Goal: Information Seeking & Learning: Learn about a topic

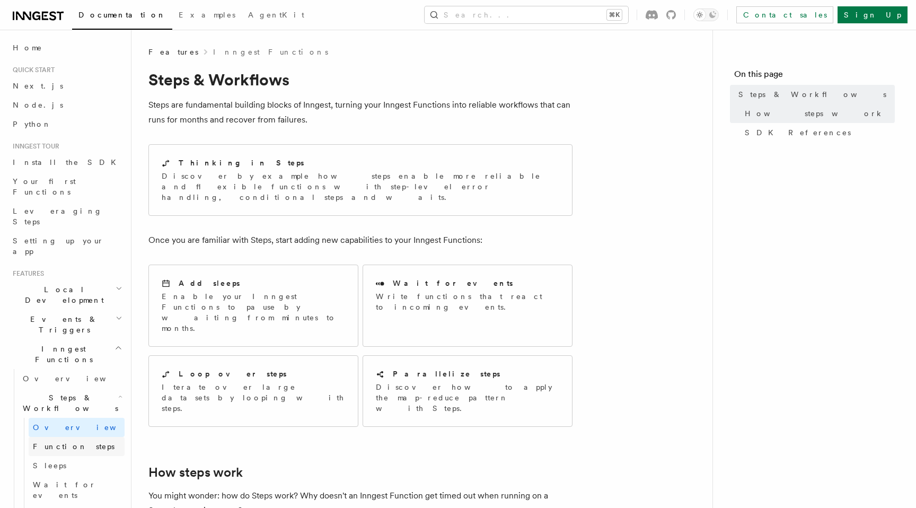
click at [64, 442] on span "Function steps" at bounding box center [74, 446] width 82 height 8
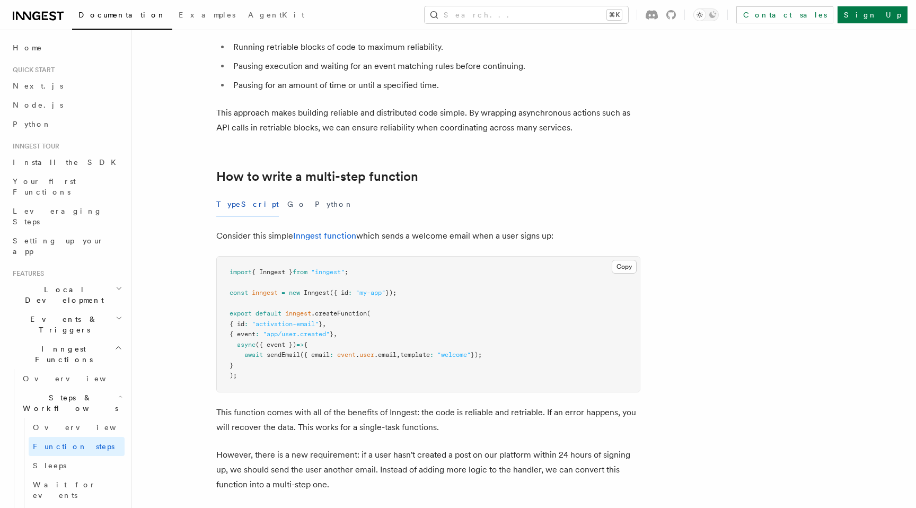
scroll to position [254, 0]
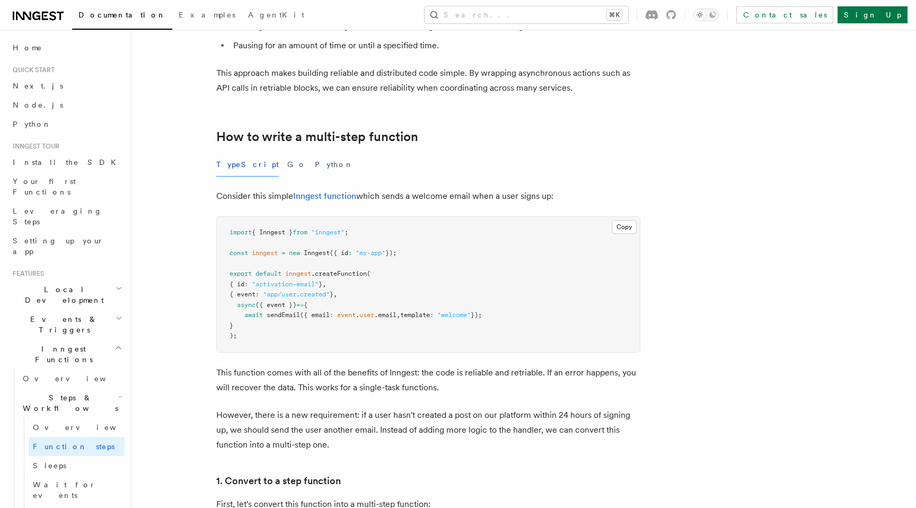
click at [350, 271] on span ".createFunction" at bounding box center [339, 273] width 56 height 7
click at [315, 328] on pre "import { Inngest } from "inngest" ; const inngest = new Inngest ({ id : "my-app…" at bounding box center [428, 284] width 423 height 135
click at [299, 341] on pre "import { Inngest } from "inngest" ; const inngest = new Inngest ({ id : "my-app…" at bounding box center [428, 284] width 423 height 135
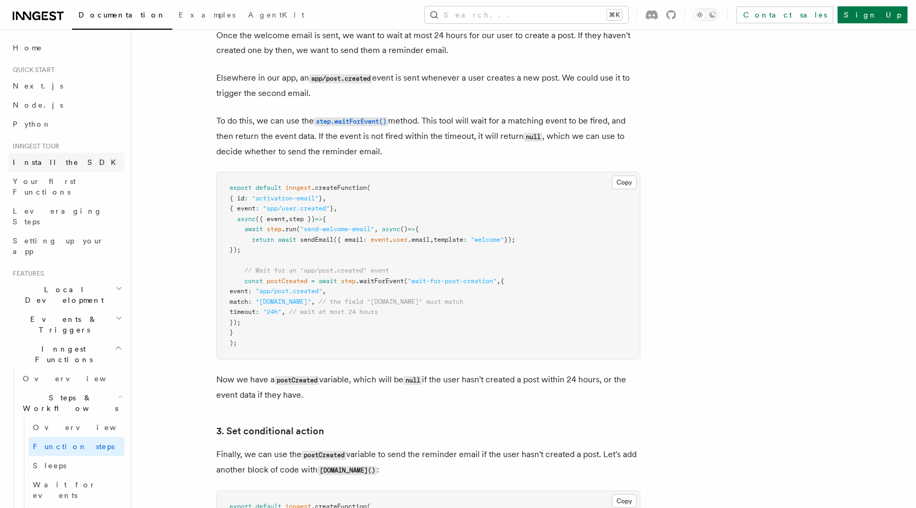
scroll to position [1015, 0]
click at [73, 180] on span "Your first Functions" at bounding box center [44, 186] width 63 height 19
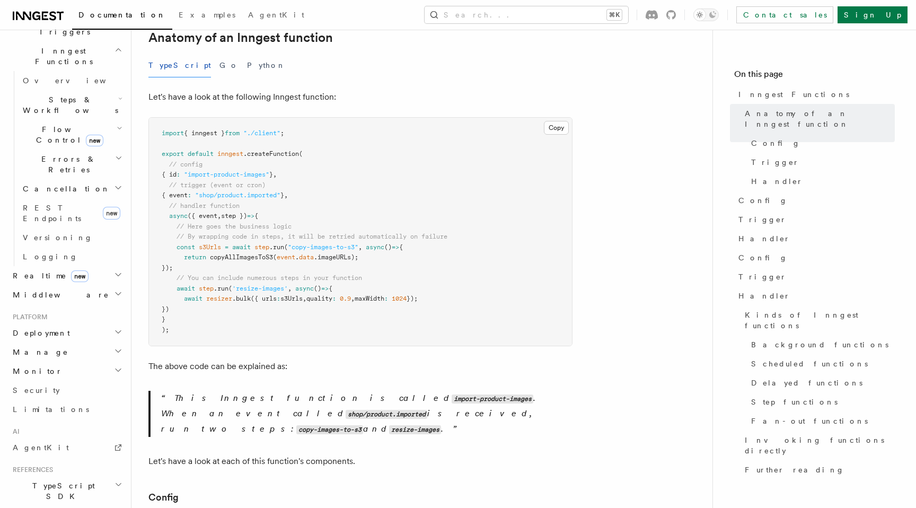
scroll to position [361, 0]
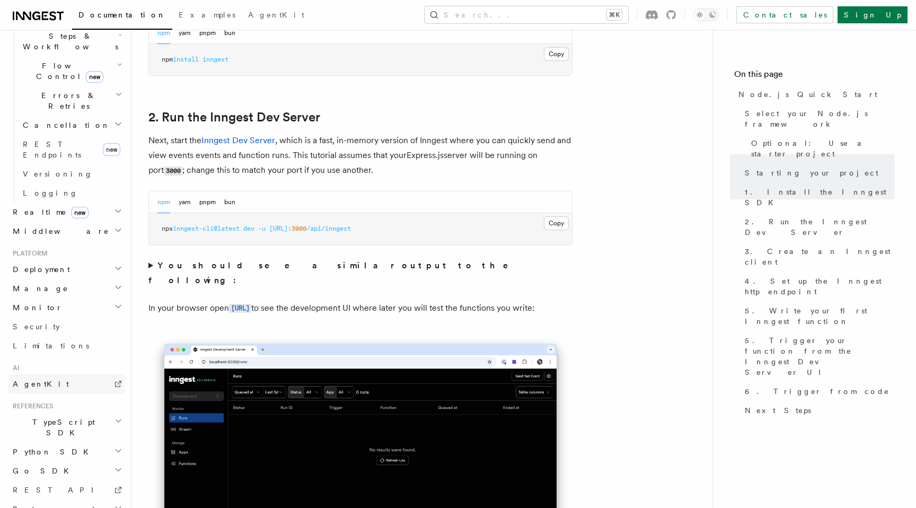
scroll to position [777, 0]
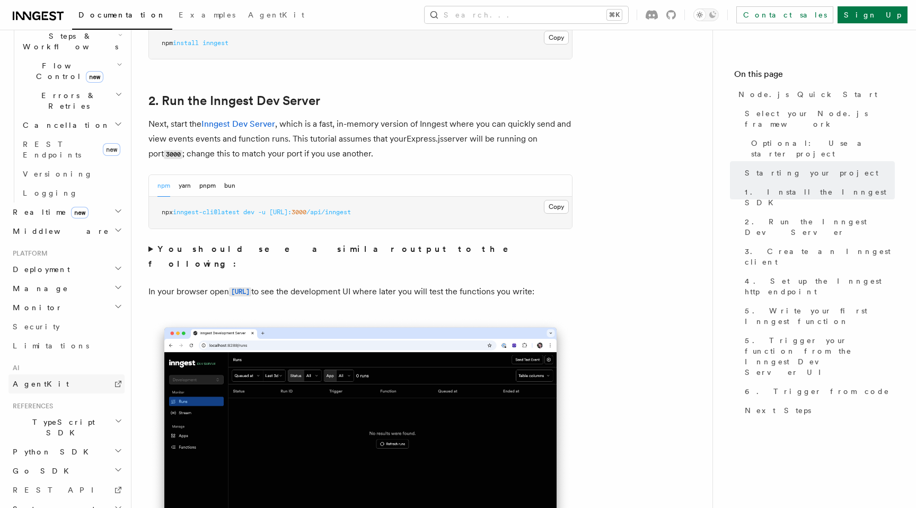
click at [62, 374] on link "AgentKit" at bounding box center [66, 383] width 116 height 19
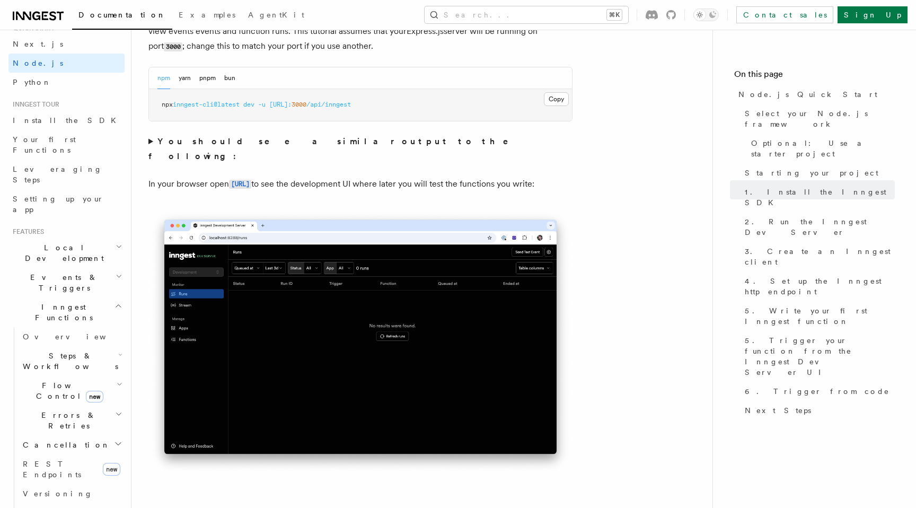
scroll to position [0, 0]
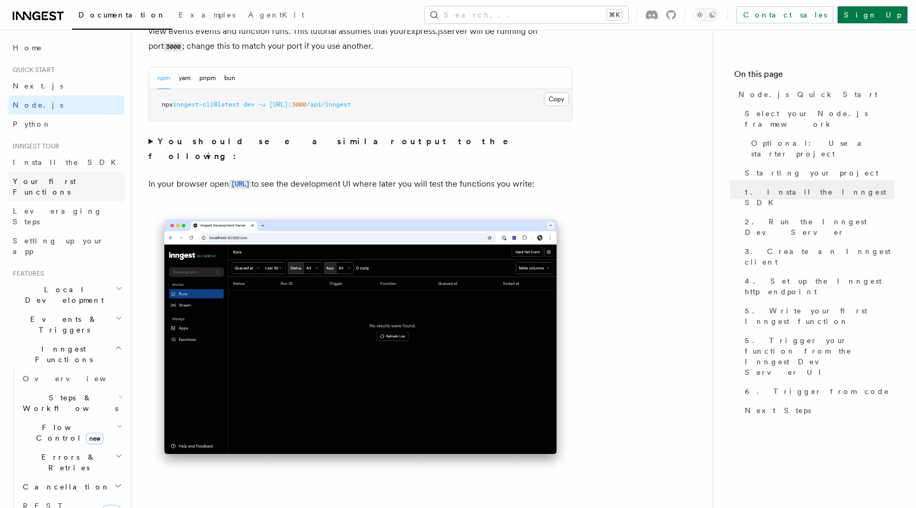
click at [68, 187] on link "Your first Functions" at bounding box center [66, 187] width 116 height 30
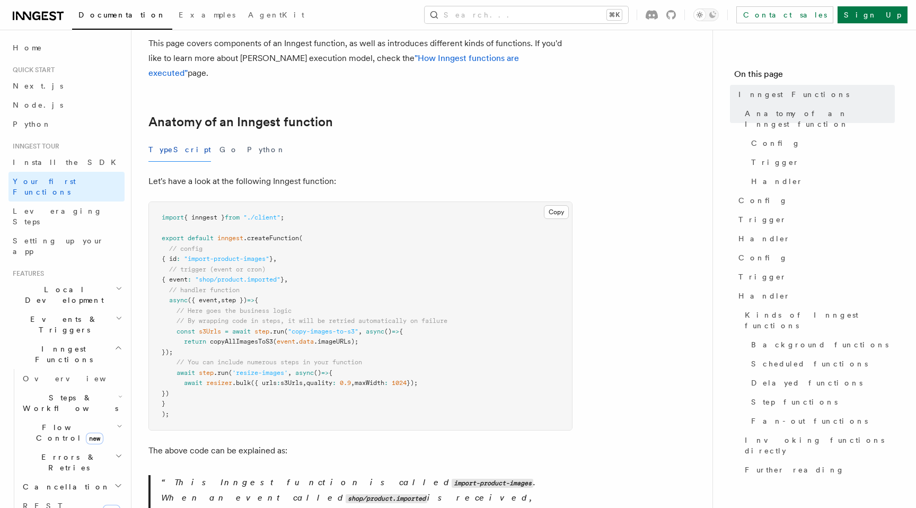
scroll to position [121, 0]
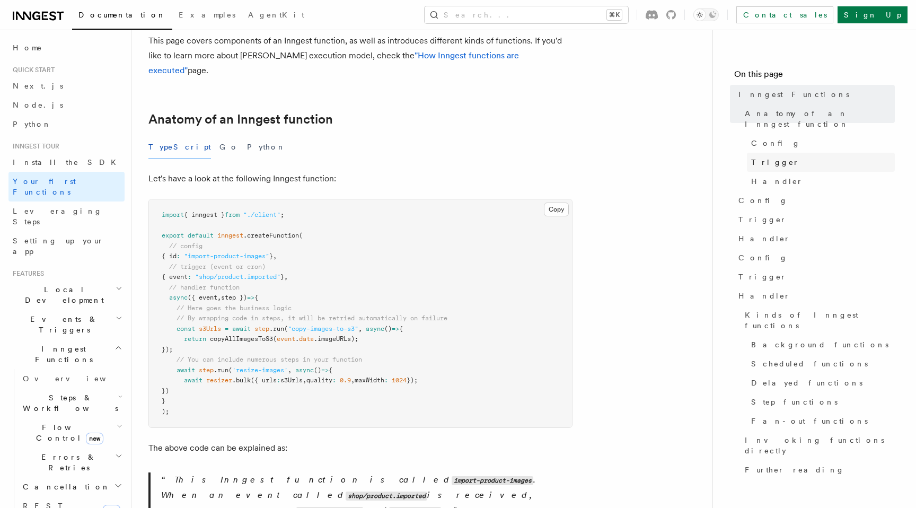
click at [766, 157] on span "Trigger" at bounding box center [775, 162] width 48 height 11
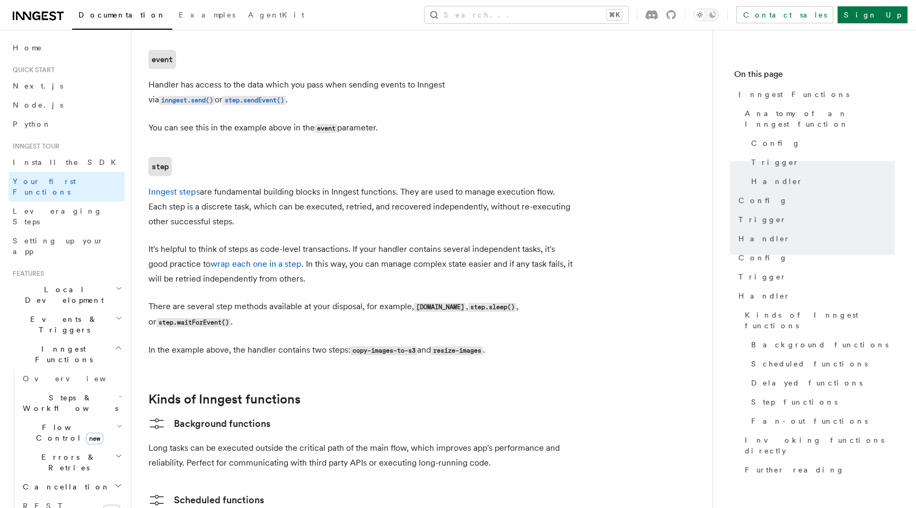
scroll to position [1349, 0]
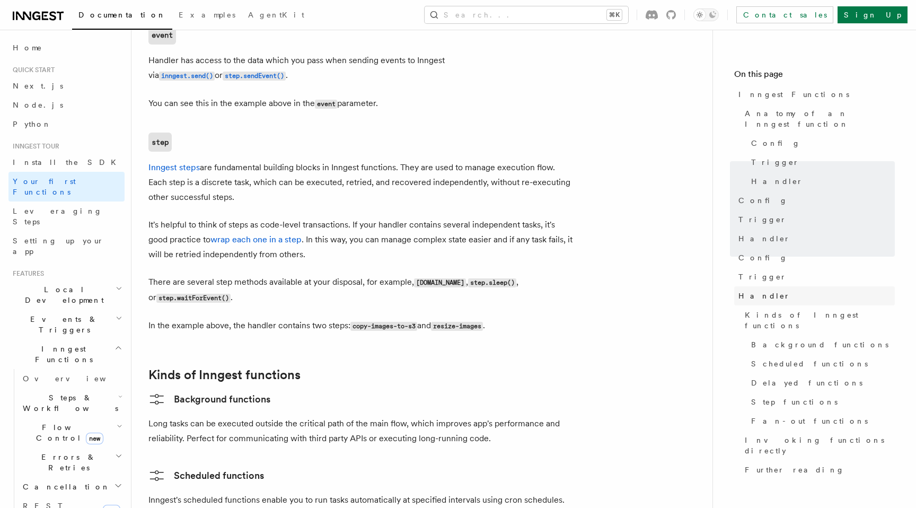
click at [767, 289] on link "Handler" at bounding box center [814, 295] width 161 height 19
click at [795, 309] on span "Kinds of Inngest functions" at bounding box center [820, 319] width 150 height 21
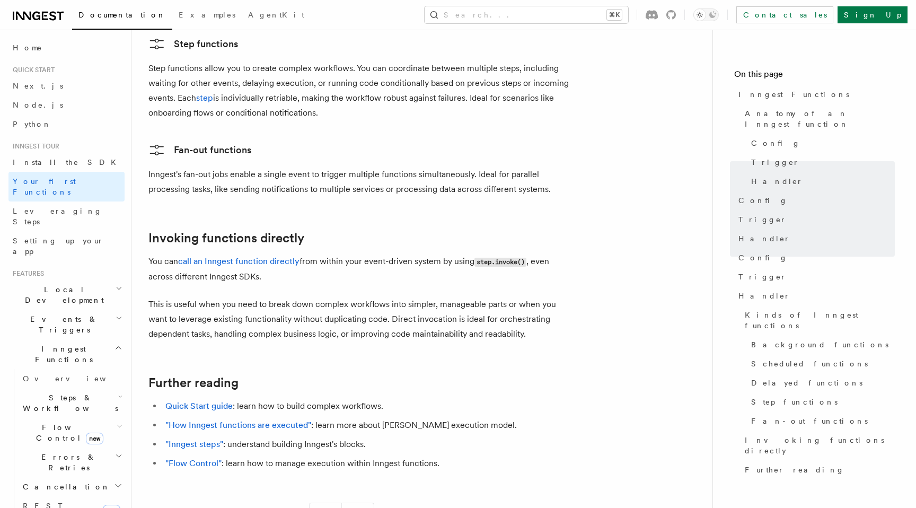
scroll to position [1964, 0]
click at [74, 205] on link "Leveraging Steps" at bounding box center [66, 216] width 116 height 30
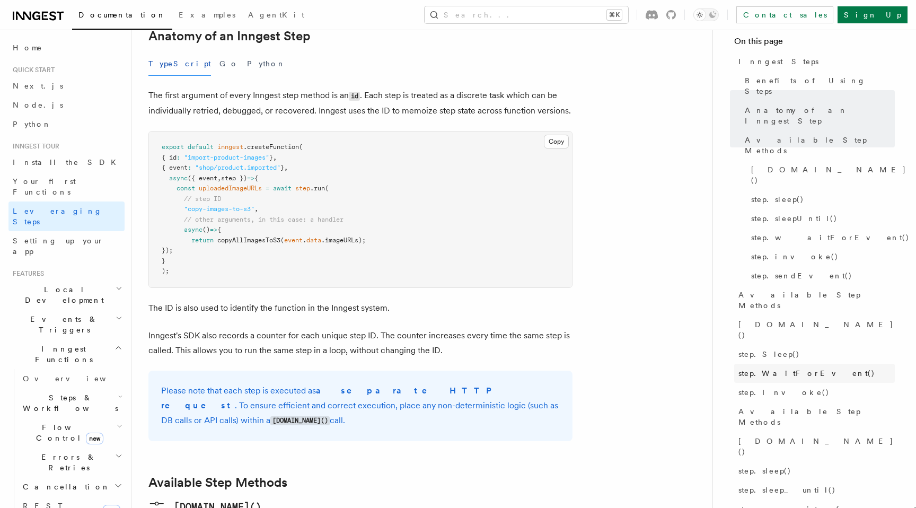
scroll to position [41, 0]
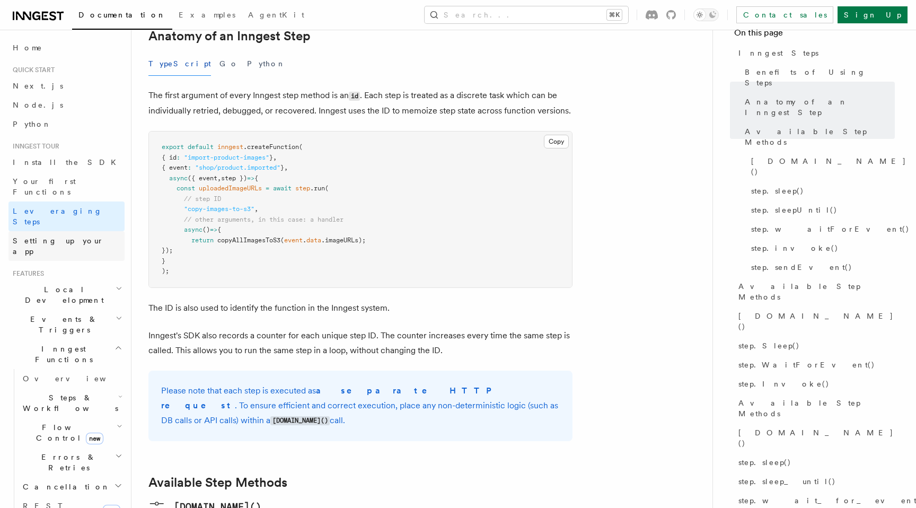
click at [44, 236] on span "Setting up your app" at bounding box center [58, 245] width 91 height 19
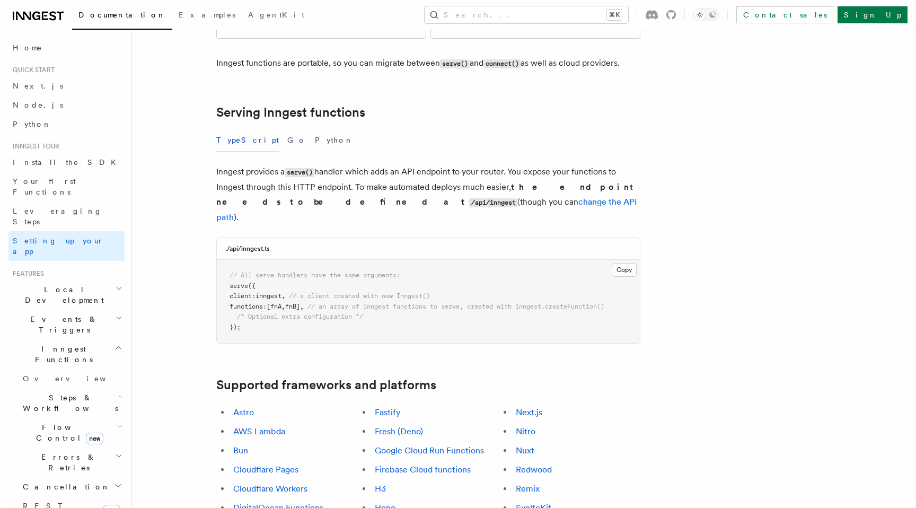
scroll to position [345, 0]
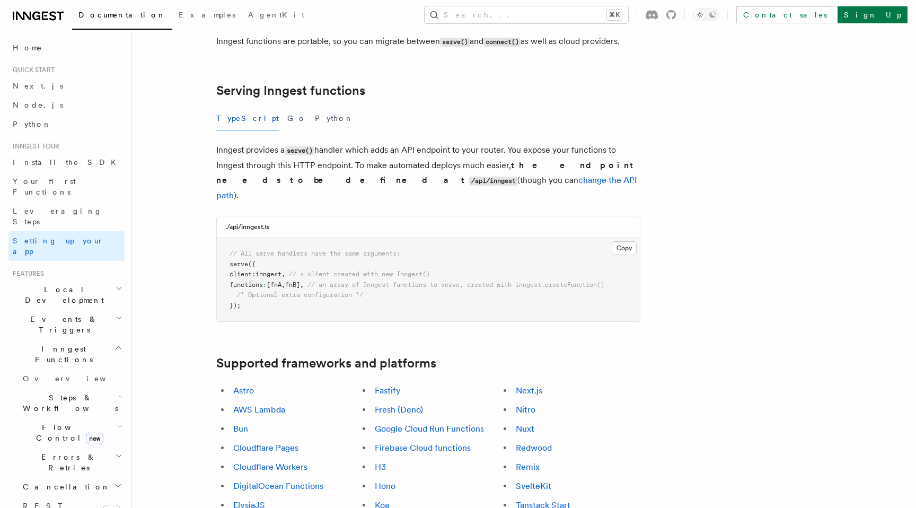
click at [387, 481] on link "Hono" at bounding box center [385, 486] width 21 height 10
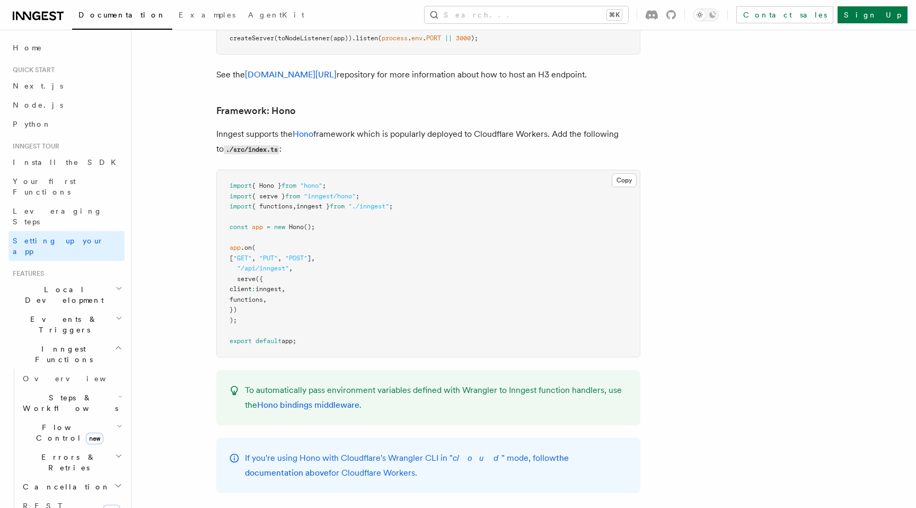
scroll to position [5546, 0]
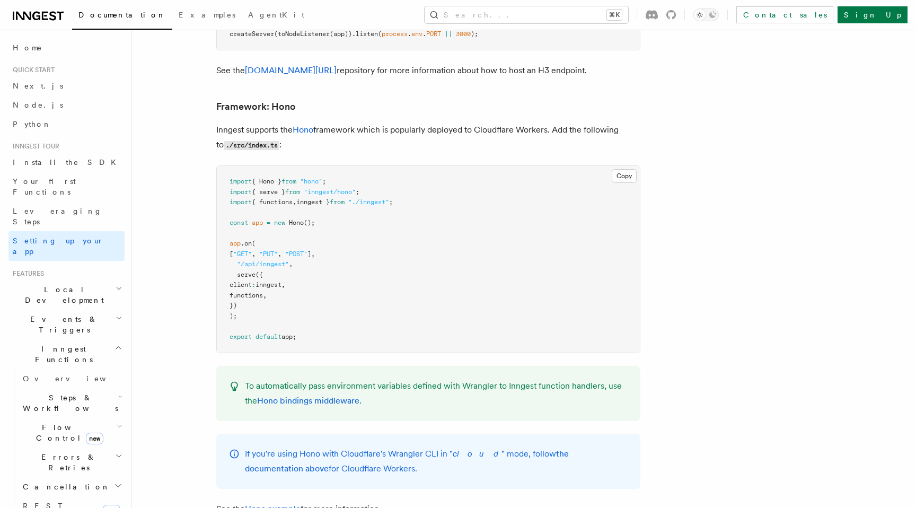
click at [268, 260] on span ""/api/inngest"" at bounding box center [263, 263] width 52 height 7
click at [344, 256] on pre "import { Hono } from "hono" ; import { serve } from "inngest/hono" ; import { f…" at bounding box center [428, 259] width 423 height 187
drag, startPoint x: 248, startPoint y: 266, endPoint x: 197, endPoint y: 197, distance: 86.0
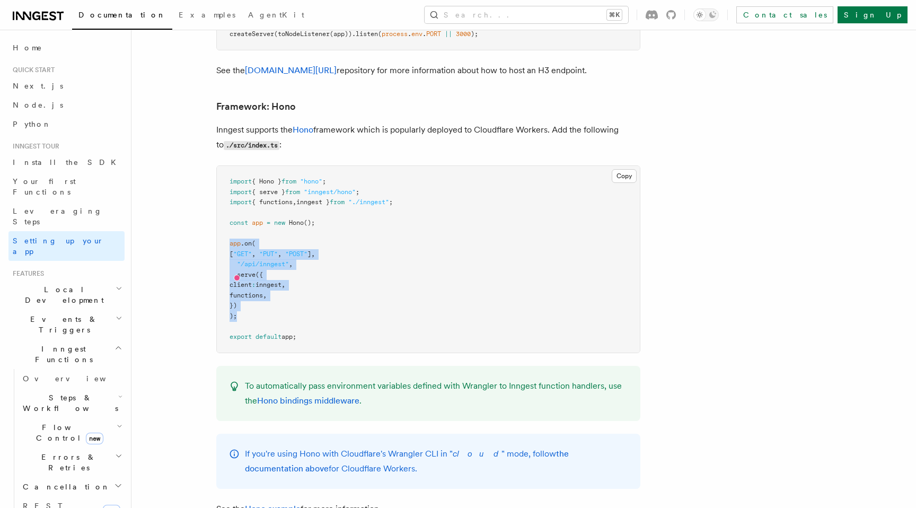
click at [359, 257] on pre "import { Hono } from "hono" ; import { serve } from "inngest/hono" ; import { f…" at bounding box center [428, 259] width 423 height 187
click at [261, 291] on span "functions" at bounding box center [245, 294] width 33 height 7
click at [342, 276] on pre "import { Hono } from "hono" ; import { serve } from "inngest/hono" ; import { f…" at bounding box center [428, 259] width 423 height 187
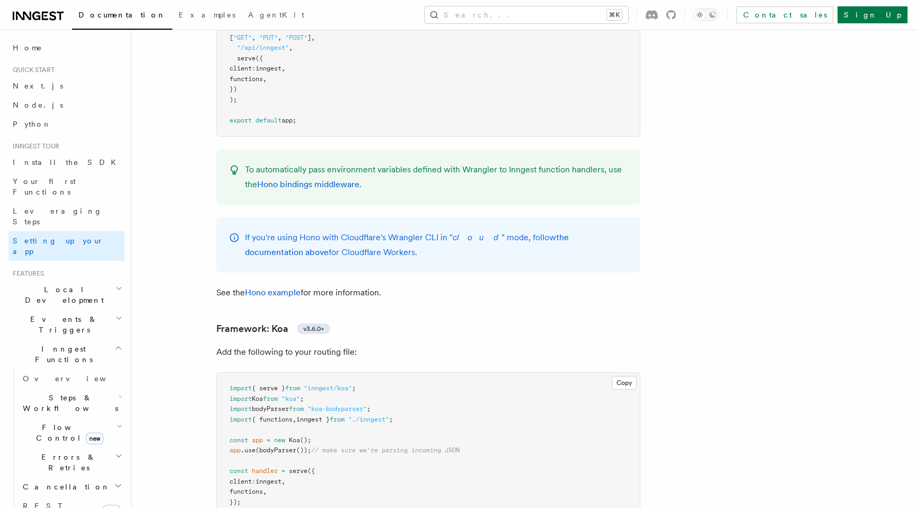
scroll to position [5779, 0]
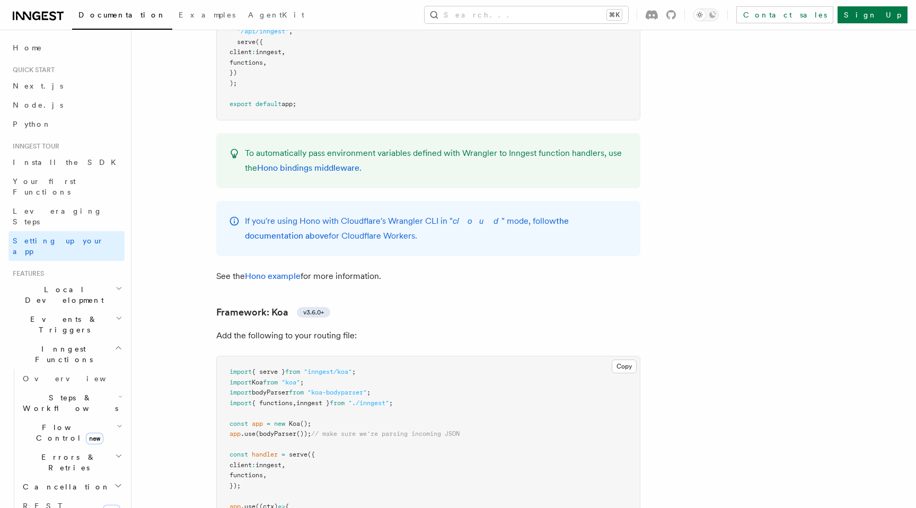
click at [116, 314] on icon "button" at bounding box center [119, 318] width 7 height 8
click at [79, 375] on link "Sending events" at bounding box center [72, 390] width 106 height 30
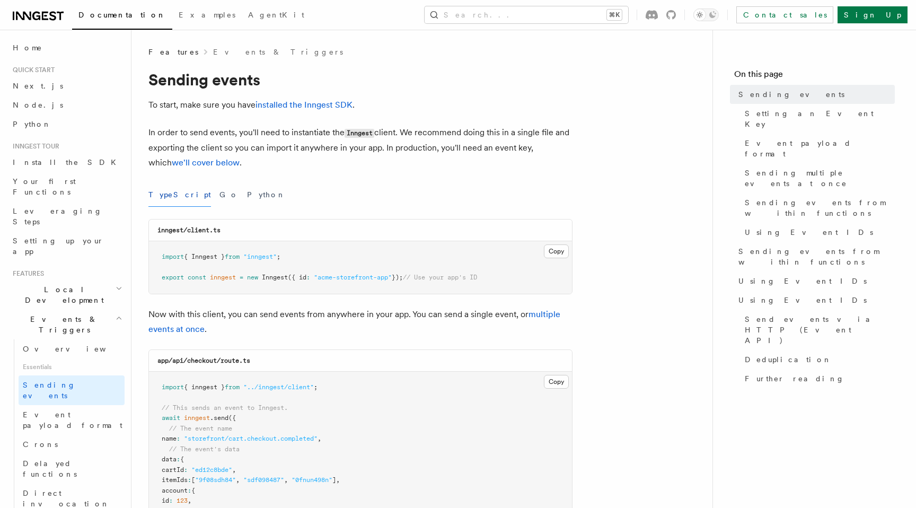
click at [60, 358] on span "Essentials" at bounding box center [72, 366] width 106 height 17
click at [43, 344] on span "Overview" at bounding box center [77, 348] width 109 height 8
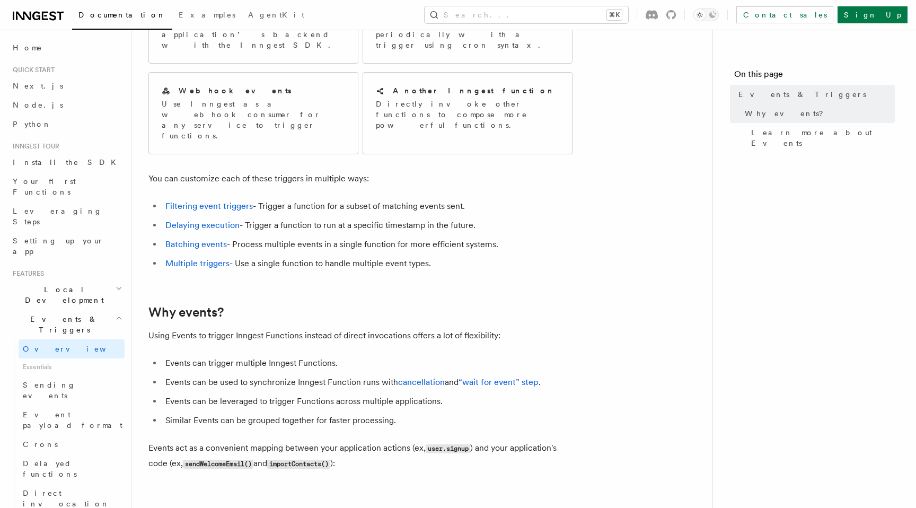
scroll to position [143, 0]
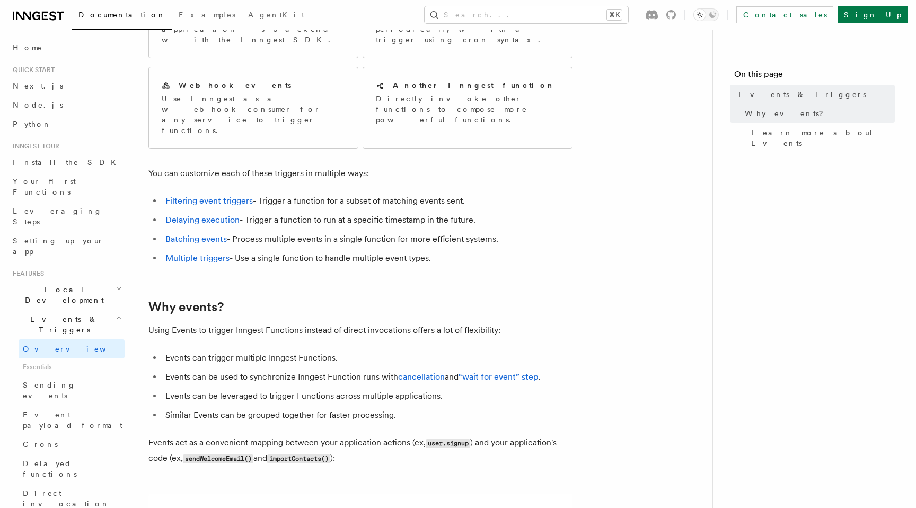
click at [39, 358] on span "Essentials" at bounding box center [72, 366] width 106 height 17
click at [46, 380] on span "Sending events" at bounding box center [49, 389] width 53 height 19
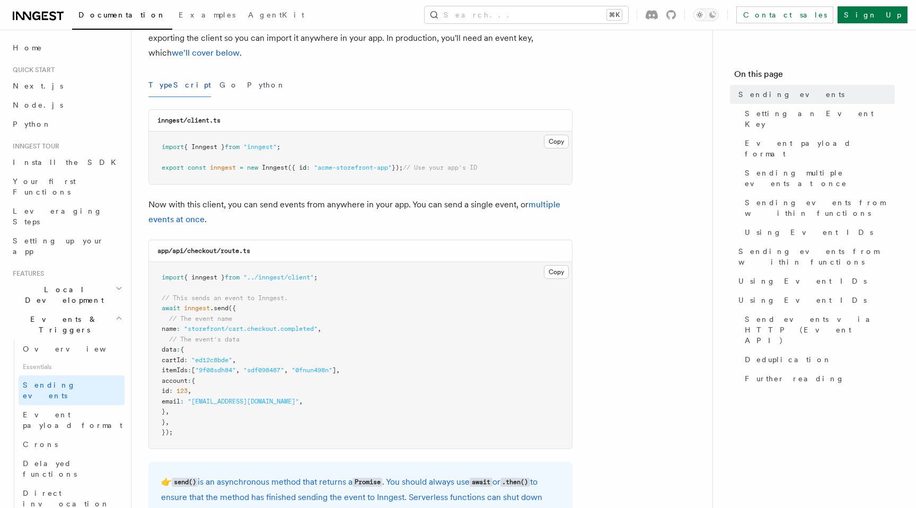
scroll to position [122, 0]
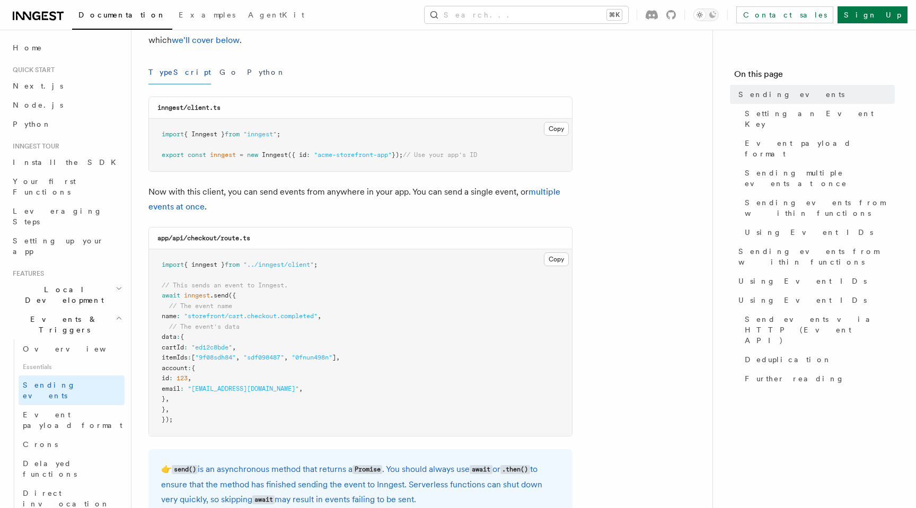
click at [217, 317] on span ""storefront/cart.checkout.completed"" at bounding box center [251, 315] width 134 height 7
click at [273, 325] on pre "import { inngest } from "../inngest/client" ; // This sends an event to Inngest…" at bounding box center [360, 342] width 423 height 187
click at [219, 298] on span ".send" at bounding box center [219, 294] width 19 height 7
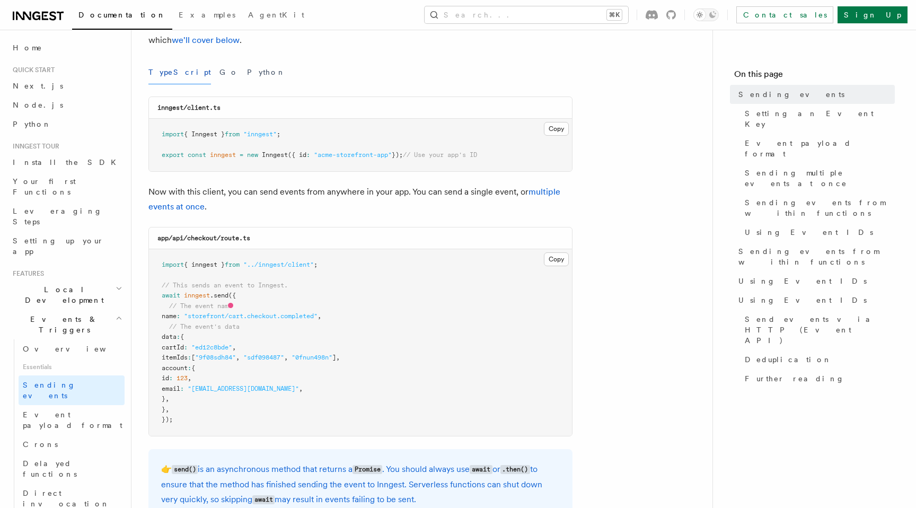
click at [273, 307] on pre "import { inngest } from "../inngest/client" ; // This sends an event to Inngest…" at bounding box center [360, 342] width 423 height 187
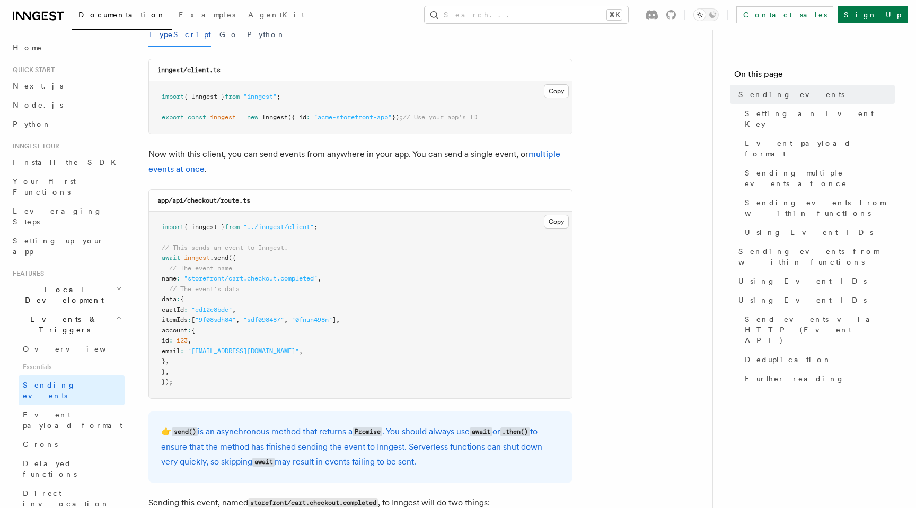
scroll to position [163, 0]
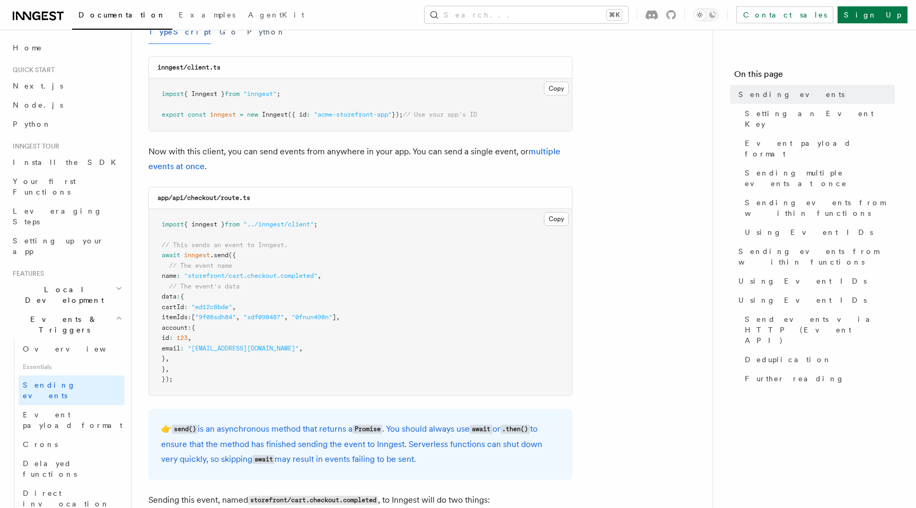
click at [225, 307] on span ""ed12c8bde"" at bounding box center [211, 306] width 41 height 7
click at [279, 340] on pre "import { inngest } from "../inngest/client" ; // This sends an event to Inngest…" at bounding box center [360, 302] width 423 height 187
click at [188, 325] on span "account" at bounding box center [175, 327] width 26 height 7
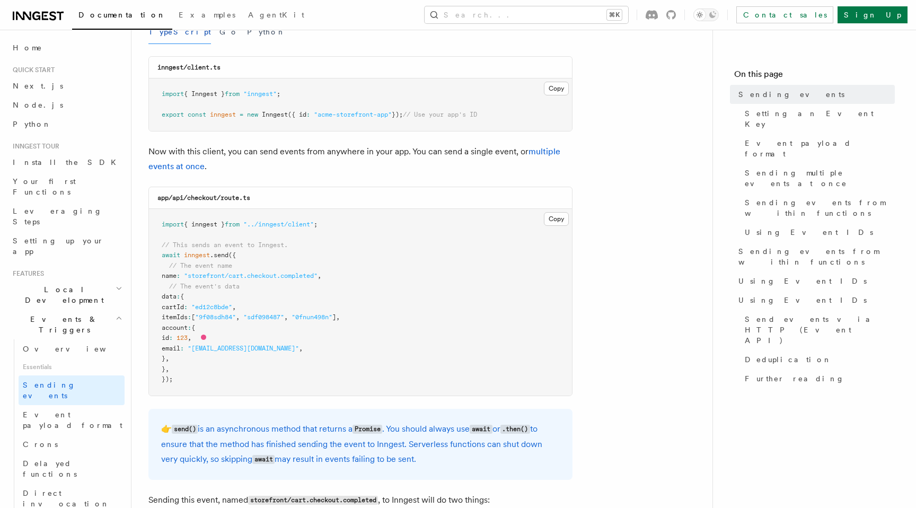
click at [284, 338] on pre "import { inngest } from "../inngest/client" ; // This sends an event to Inngest…" at bounding box center [360, 302] width 423 height 187
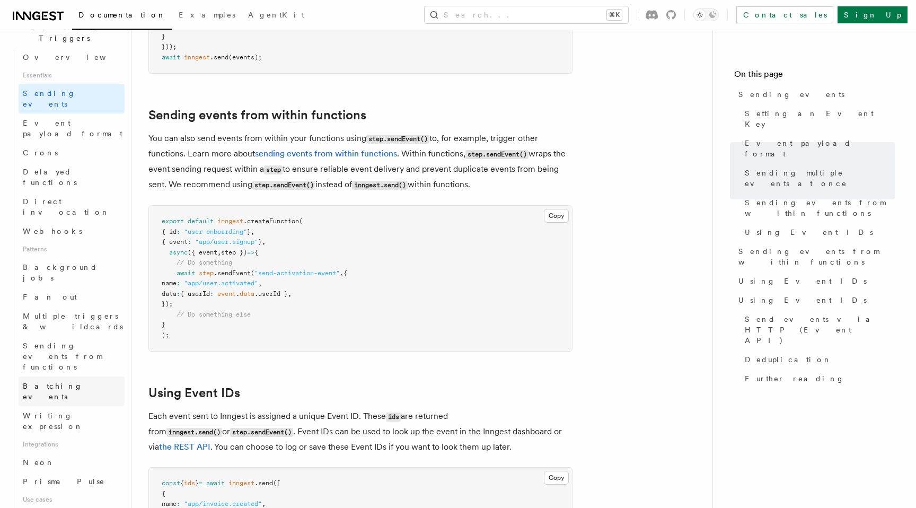
scroll to position [297, 0]
click at [86, 401] on link "Writing expression" at bounding box center [72, 416] width 106 height 30
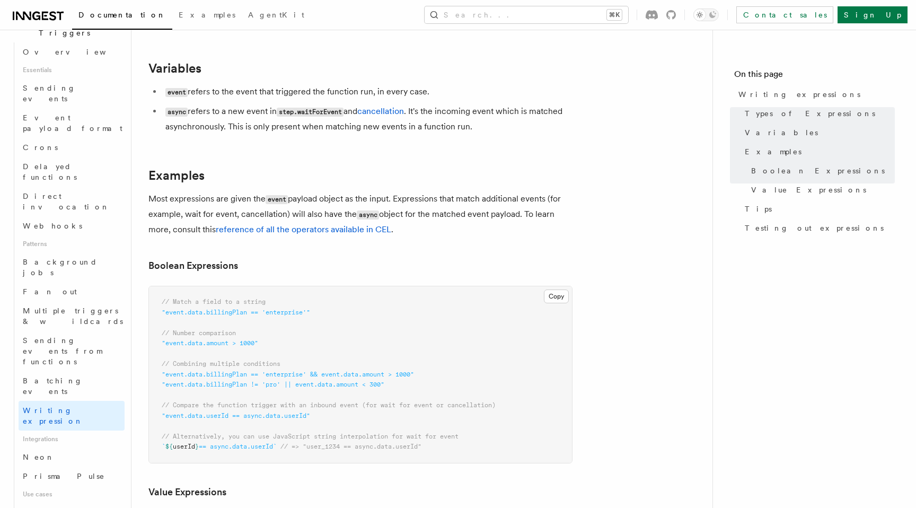
scroll to position [414, 0]
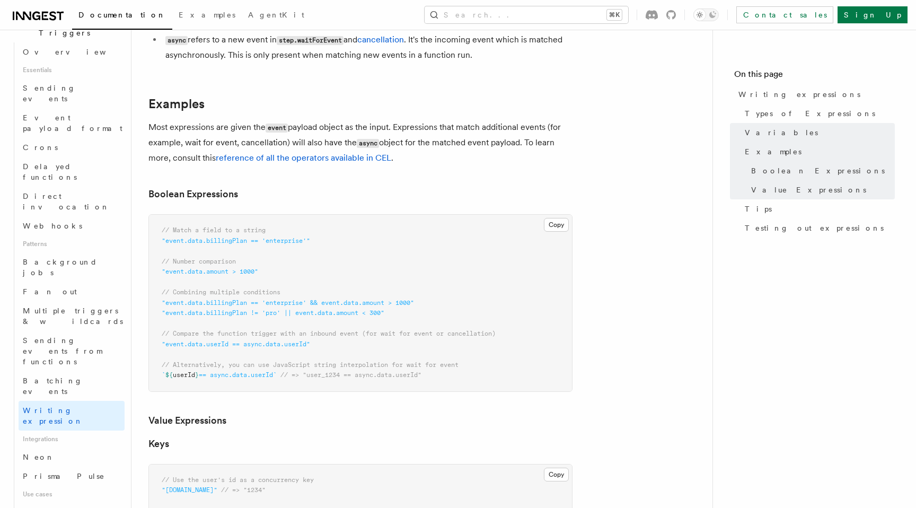
click at [273, 273] on pre "// Match a field to a string "event.data.billingPlan == 'enterprise'" // Number…" at bounding box center [360, 303] width 423 height 176
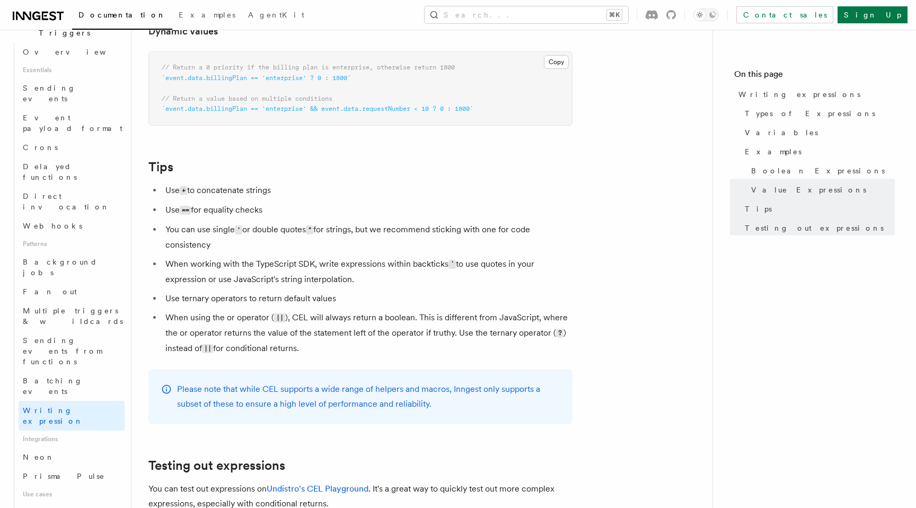
scroll to position [951, 0]
click at [172, 21] on link "Examples" at bounding box center [206, 15] width 69 height 25
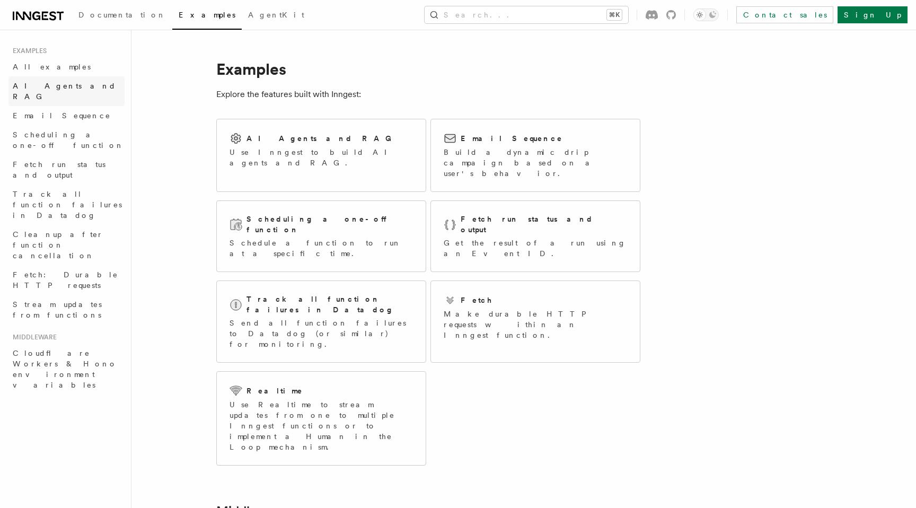
click at [61, 88] on span "AI Agents and RAG" at bounding box center [64, 91] width 103 height 19
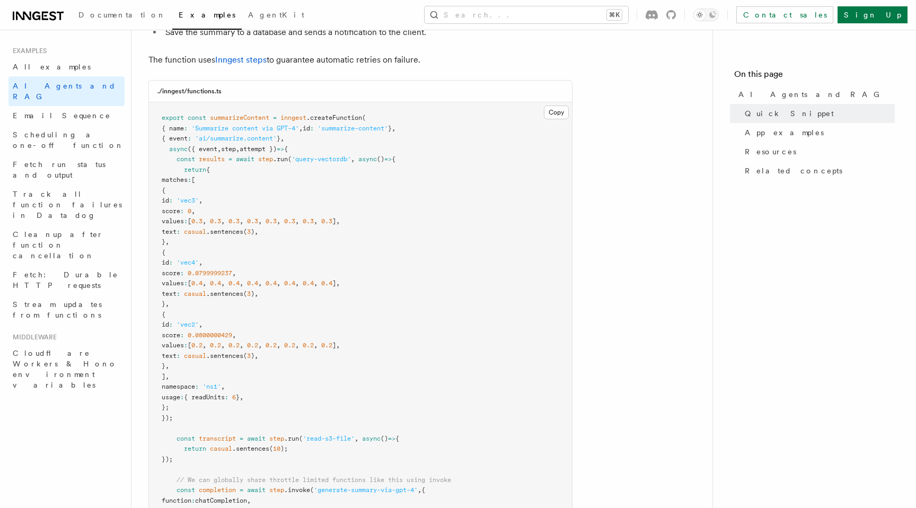
scroll to position [278, 0]
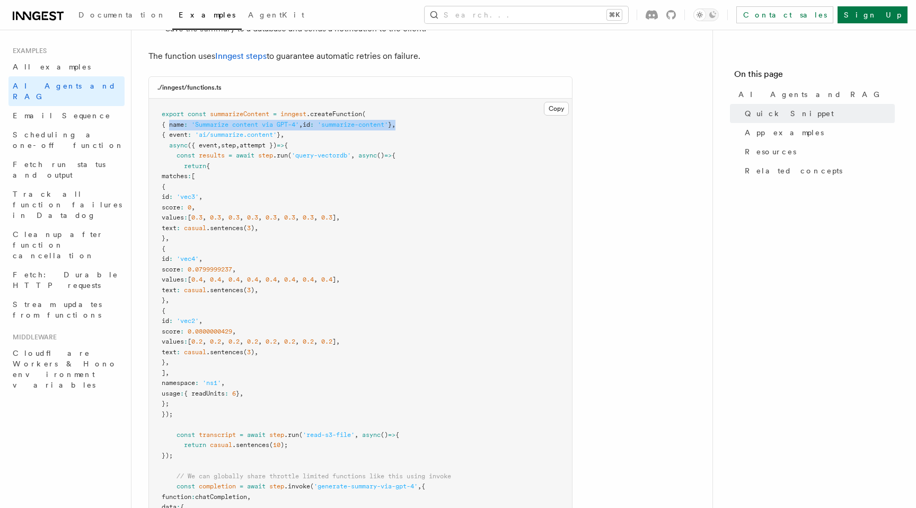
drag, startPoint x: 169, startPoint y: 128, endPoint x: 455, endPoint y: 125, distance: 286.2
click at [455, 125] on pre "export const summarizeContent = inngest .createFunction ( { name : 'Summarize c…" at bounding box center [360, 456] width 423 height 714
click at [463, 145] on pre "export const summarizeContent = inngest .createFunction ( { name : 'Summarize c…" at bounding box center [360, 456] width 423 height 714
click at [326, 153] on span "'query-vectordb'" at bounding box center [320, 155] width 59 height 7
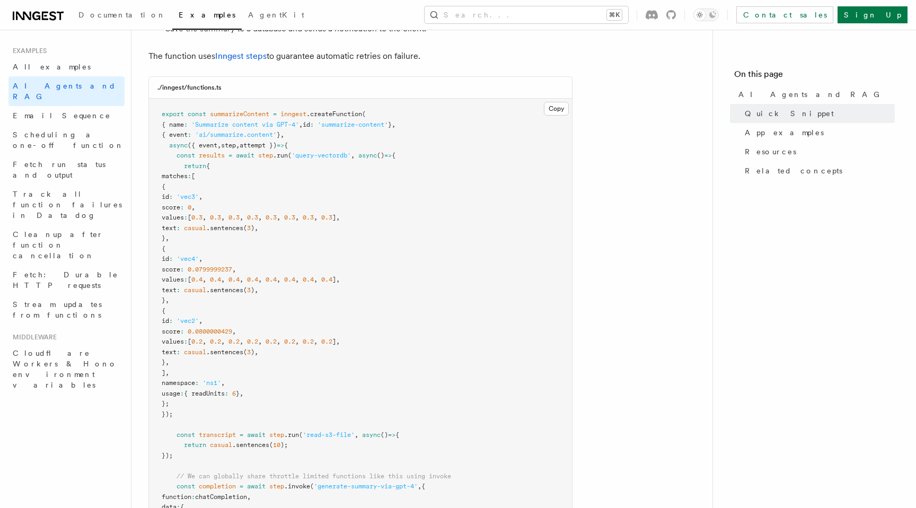
click at [188, 179] on span "matches" at bounding box center [175, 175] width 26 height 7
click at [243, 231] on span ".sentences" at bounding box center [224, 227] width 37 height 7
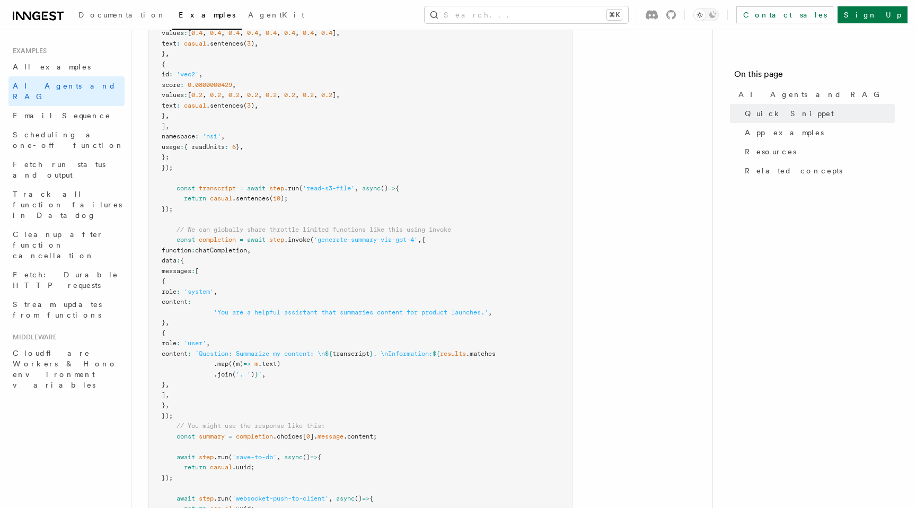
scroll to position [529, 0]
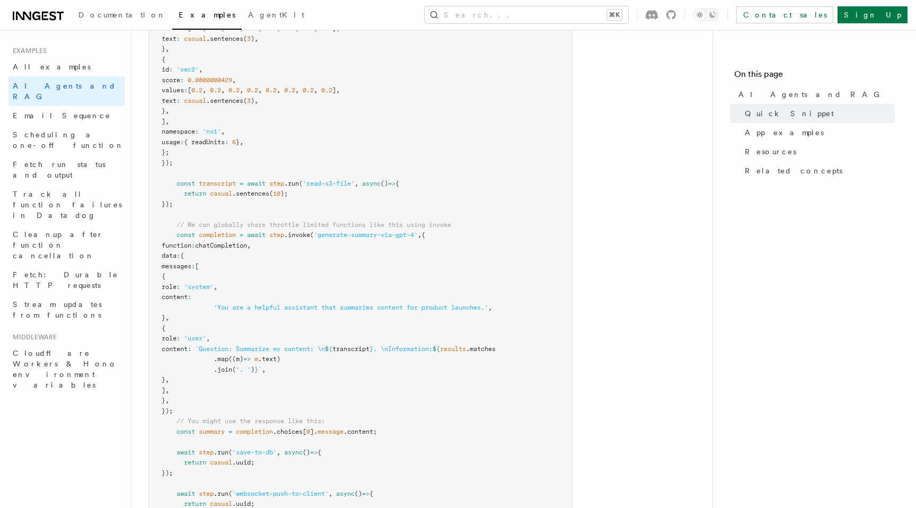
click at [304, 236] on span ".invoke" at bounding box center [297, 234] width 26 height 7
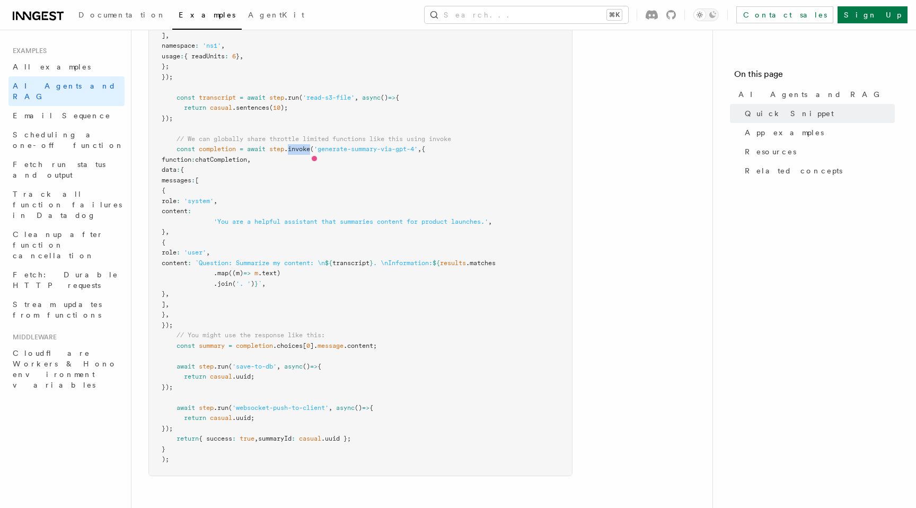
scroll to position [626, 0]
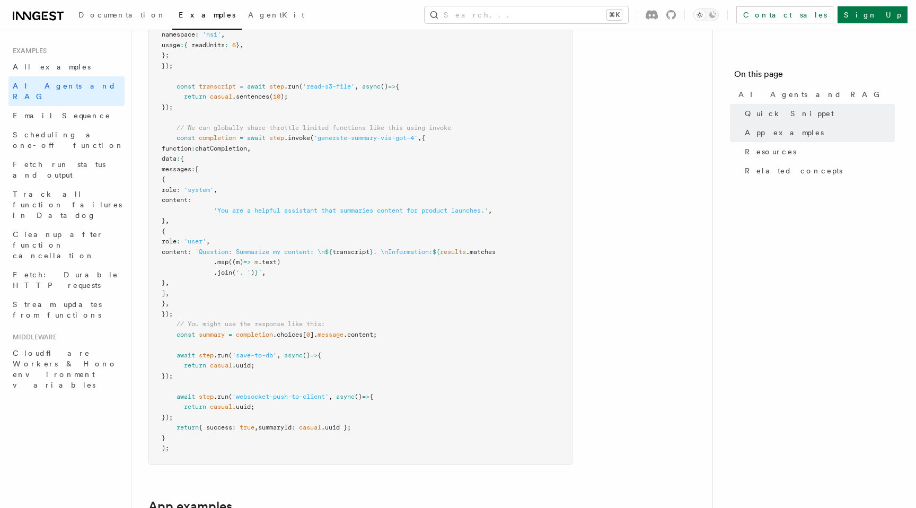
click at [327, 279] on pre "export const summarizeContent = inngest .createFunction ( { name : 'Summarize c…" at bounding box center [360, 107] width 423 height 714
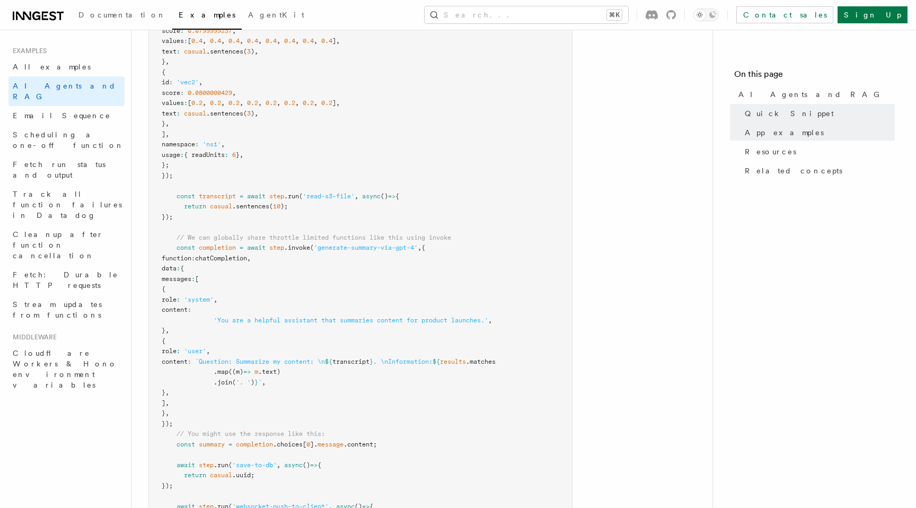
scroll to position [494, 0]
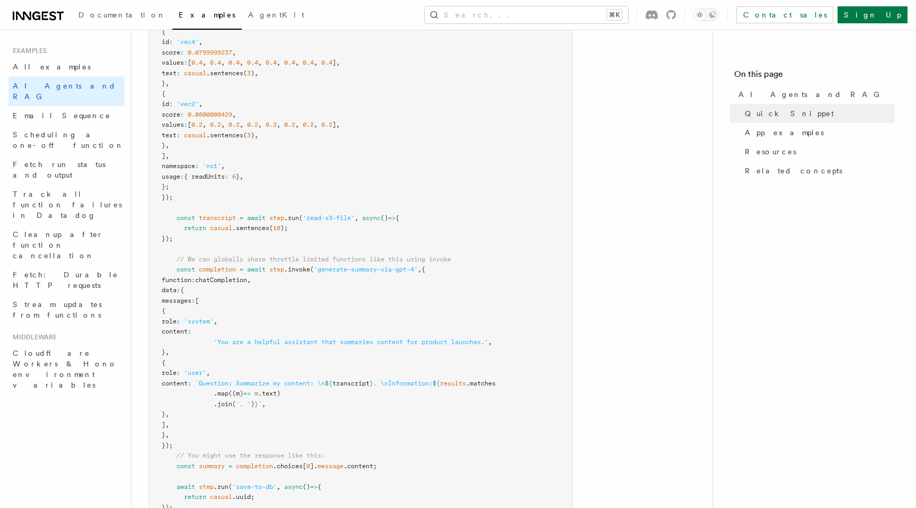
click at [341, 270] on span "'generate-summary-via-gpt-4'" at bounding box center [366, 268] width 104 height 7
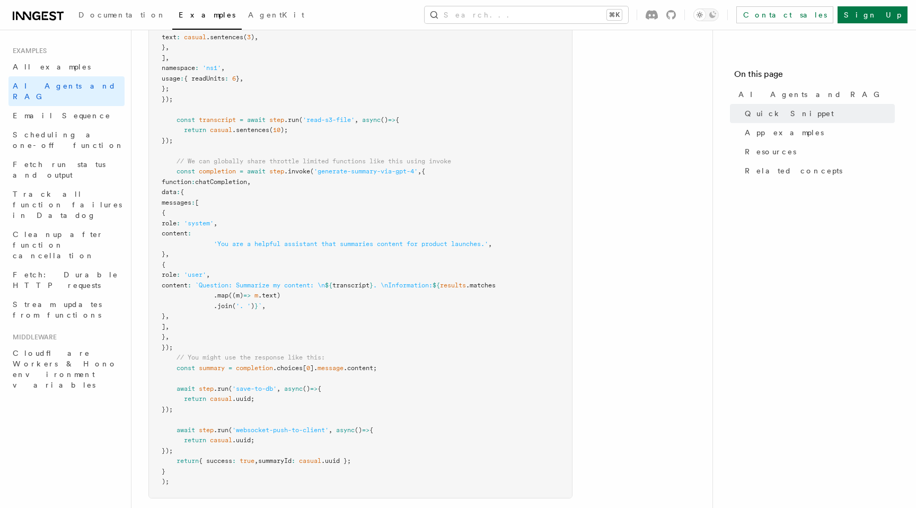
scroll to position [608, 0]
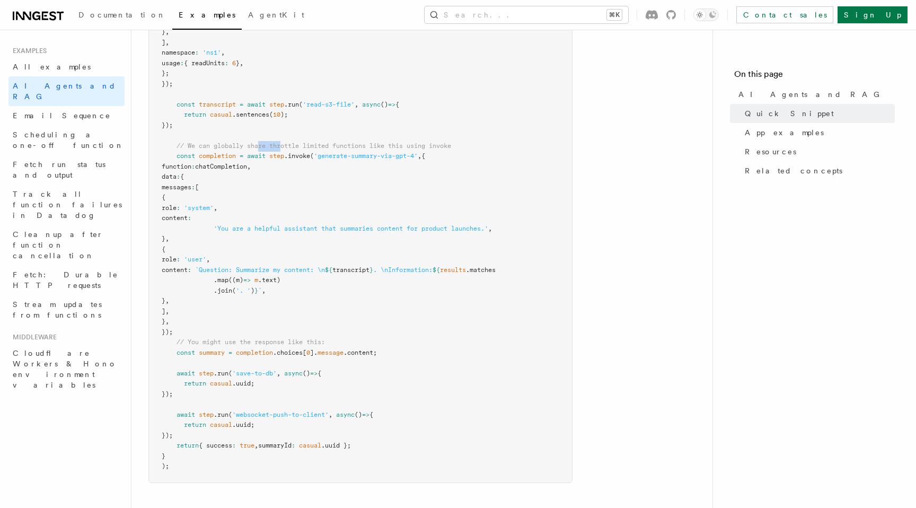
drag, startPoint x: 261, startPoint y: 145, endPoint x: 282, endPoint y: 147, distance: 21.8
click at [282, 147] on span "// We can globally share throttle limited functions like this using invoke" at bounding box center [313, 145] width 274 height 7
click at [346, 190] on pre "export const summarizeContent = inngest .createFunction ( { name : 'Summarize c…" at bounding box center [360, 125] width 423 height 714
drag, startPoint x: 266, startPoint y: 338, endPoint x: 299, endPoint y: 339, distance: 33.4
click at [299, 339] on span "// You might use the response like this:" at bounding box center [250, 341] width 148 height 7
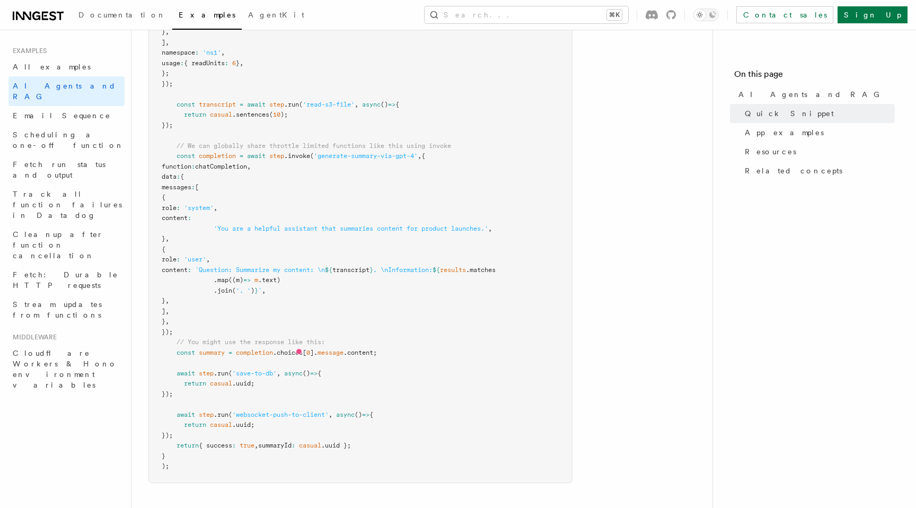
click at [212, 351] on span "summary" at bounding box center [212, 352] width 26 height 7
drag, startPoint x: 241, startPoint y: 375, endPoint x: 267, endPoint y: 375, distance: 25.4
click at [267, 375] on span "'save-to-db'" at bounding box center [254, 372] width 45 height 7
click at [321, 401] on pre "export const summarizeContent = inngest .createFunction ( { name : 'Summarize c…" at bounding box center [360, 125] width 423 height 714
drag, startPoint x: 243, startPoint y: 415, endPoint x: 308, endPoint y: 415, distance: 65.2
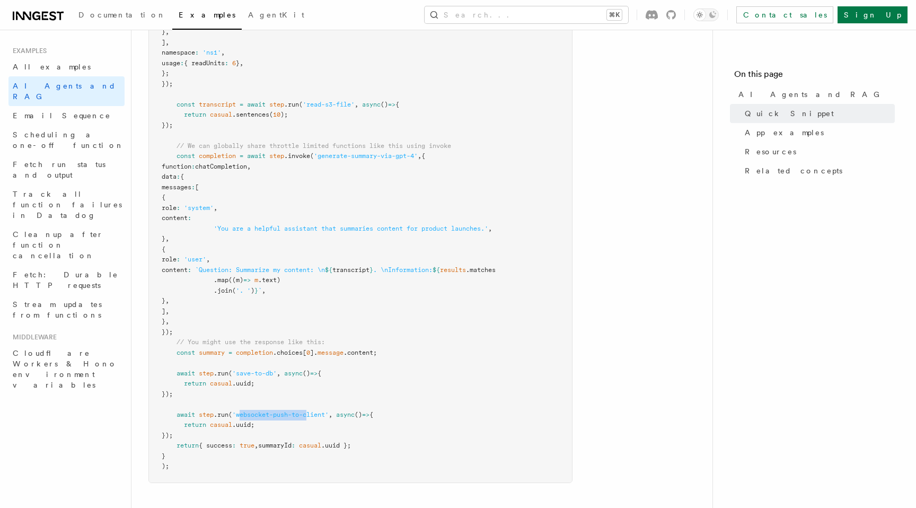
click at [308, 415] on span "'websocket-push-to-client'" at bounding box center [280, 414] width 96 height 7
click at [326, 428] on pre "export const summarizeContent = inngest .createFunction ( { name : 'Summarize c…" at bounding box center [360, 125] width 423 height 714
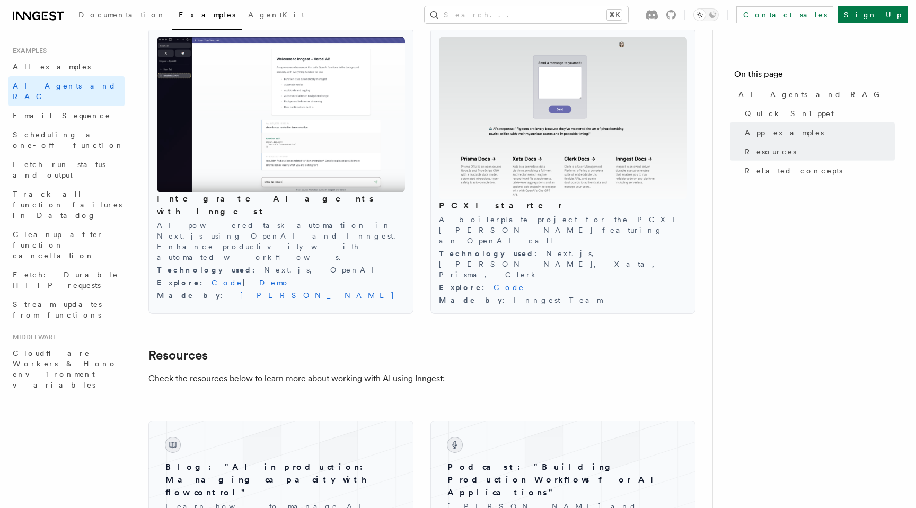
scroll to position [1046, 0]
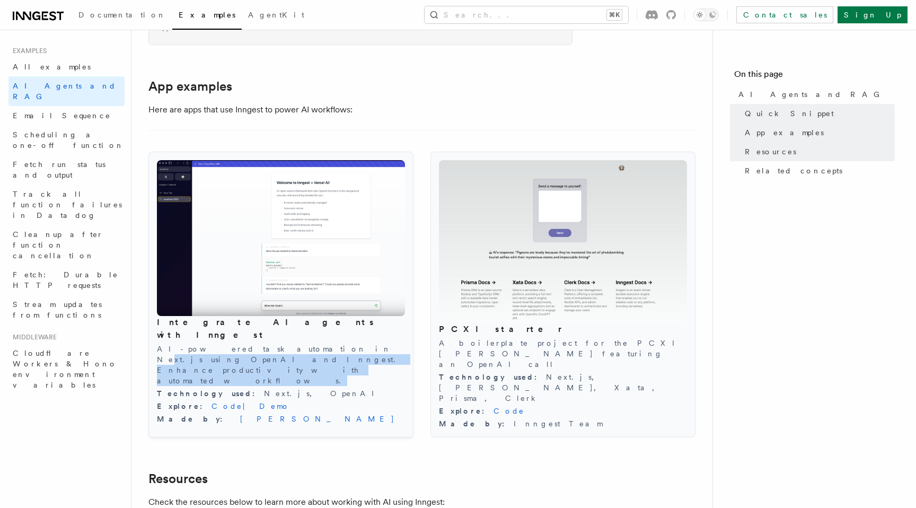
drag, startPoint x: 269, startPoint y: 335, endPoint x: 299, endPoint y: 341, distance: 30.8
click at [299, 343] on p "AI-powered task automation in Next.js using OpenAI and Inngest. Enhance product…" at bounding box center [281, 364] width 248 height 42
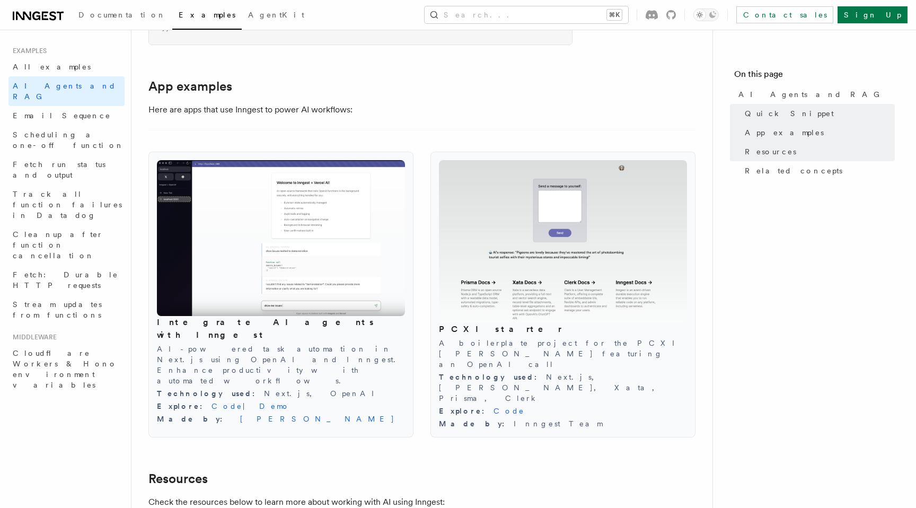
click at [447, 422] on article "Examples AI Agents and RAG Inngest offers tools to support the development of A…" at bounding box center [421, 227] width 547 height 2452
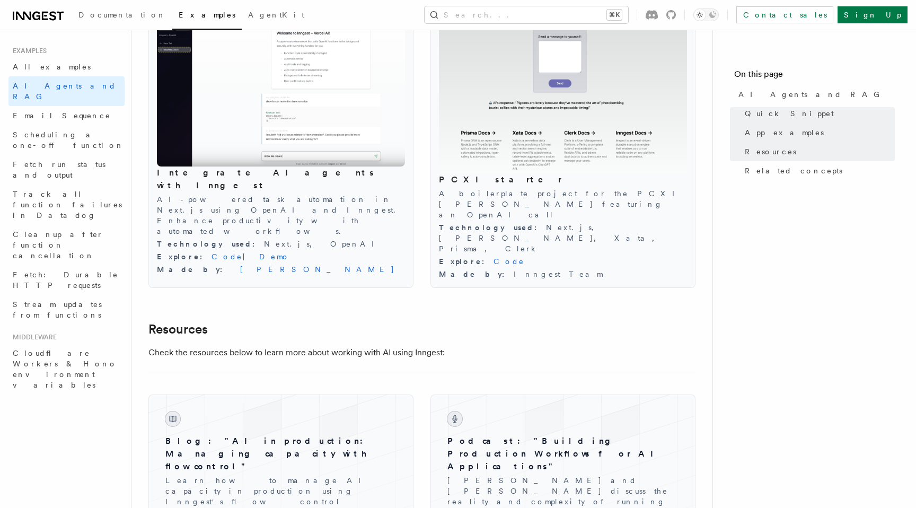
scroll to position [1314, 0]
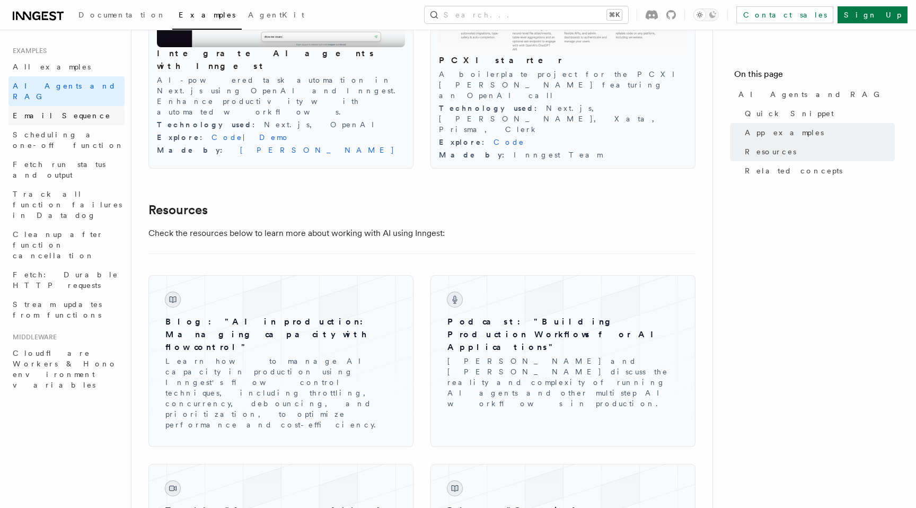
click at [55, 111] on span "Email Sequence" at bounding box center [62, 115] width 98 height 8
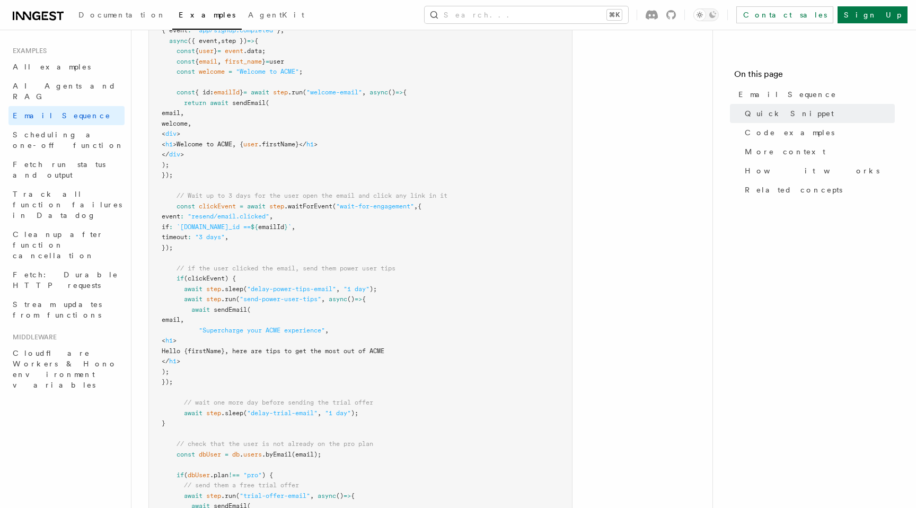
scroll to position [373, 0]
drag, startPoint x: 350, startPoint y: 206, endPoint x: 397, endPoint y: 201, distance: 47.9
click at [397, 201] on span ""wait-for-engagement"" at bounding box center [375, 204] width 78 height 7
click at [373, 227] on pre "const signupDripCampaign = inngest .createFunction ( { id : "signup-drip-campai…" at bounding box center [360, 308] width 423 height 631
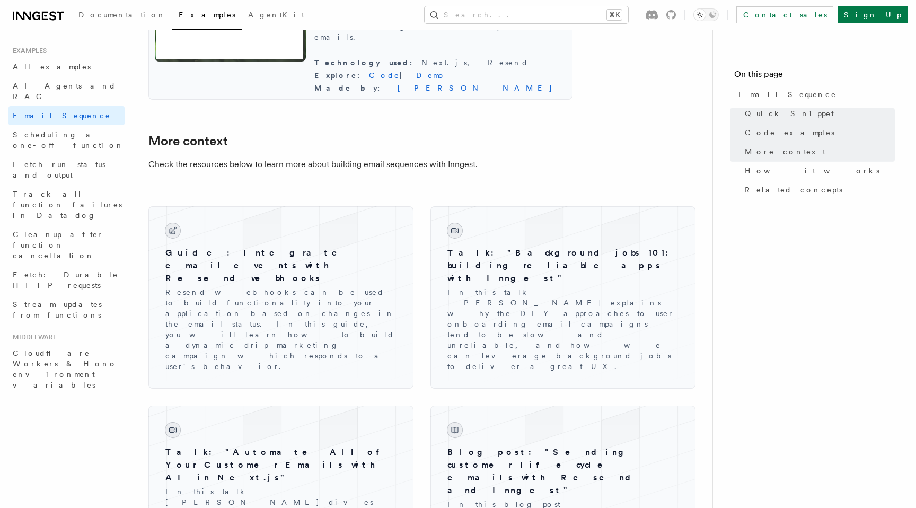
scroll to position [1167, 0]
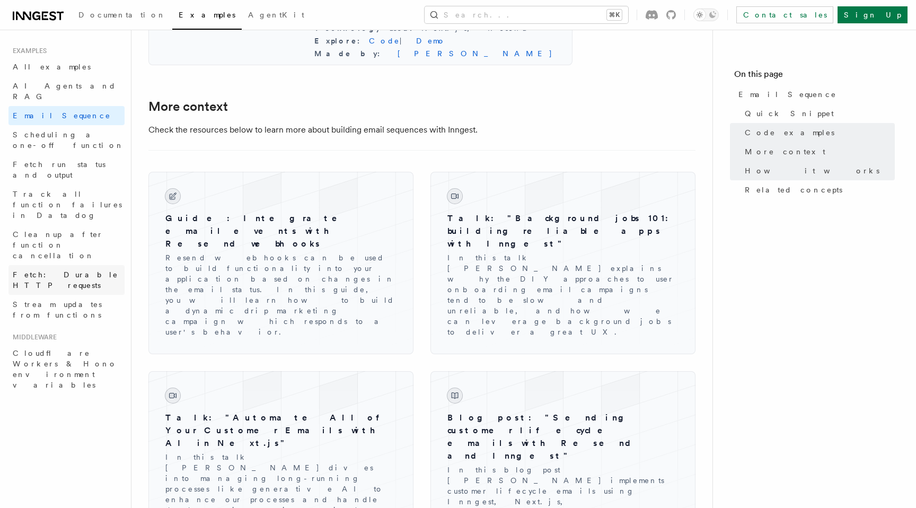
click at [63, 270] on span "Fetch: Durable HTTP requests" at bounding box center [65, 279] width 105 height 19
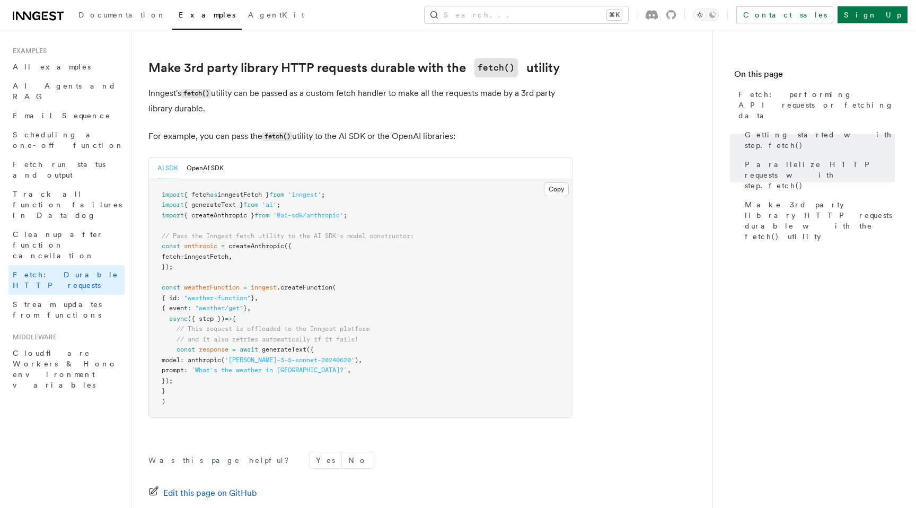
scroll to position [931, 0]
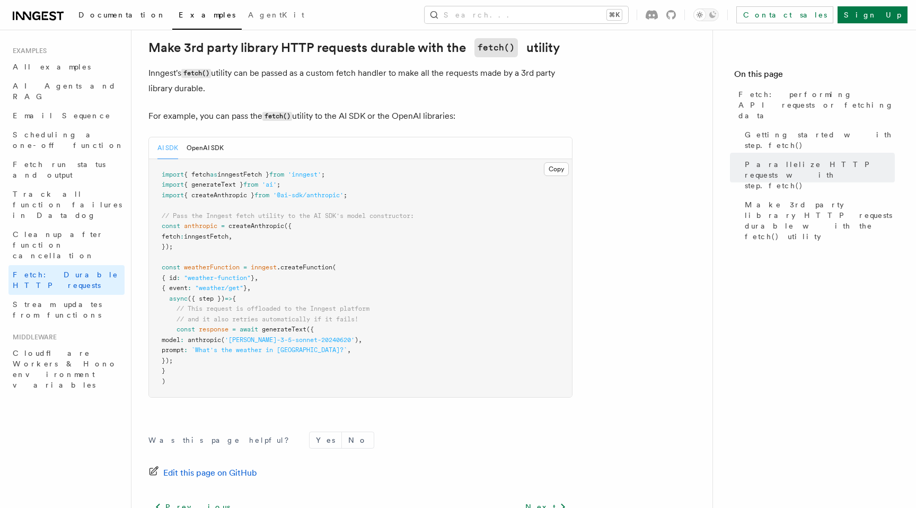
click at [111, 13] on span "Documentation" at bounding box center [121, 15] width 87 height 8
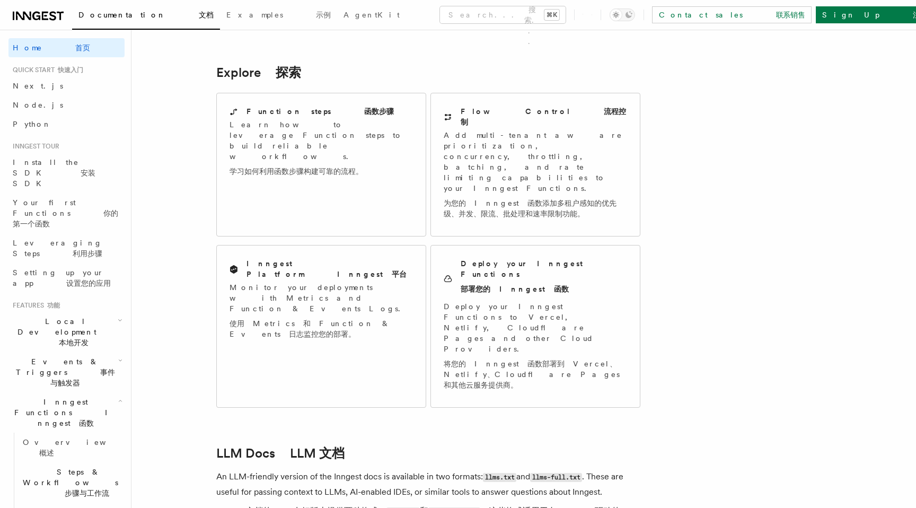
scroll to position [1329, 0]
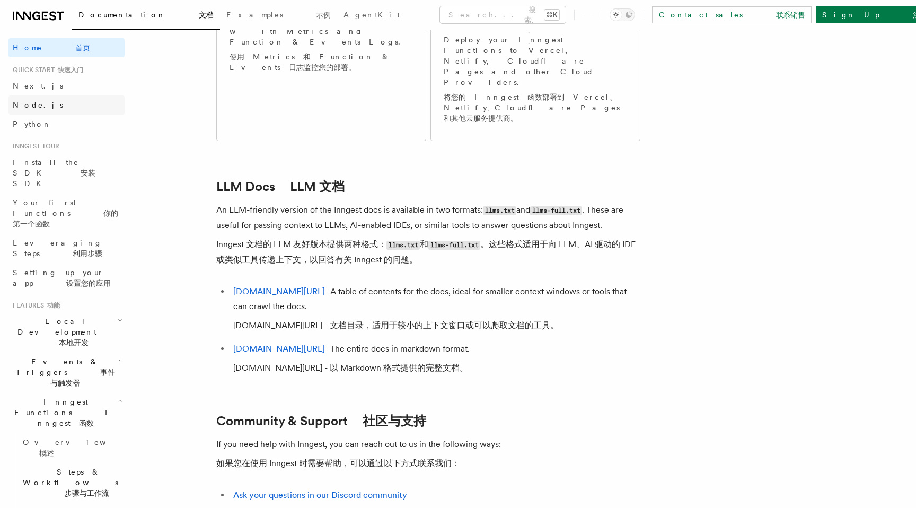
click at [36, 108] on span "Node.js" at bounding box center [38, 105] width 50 height 8
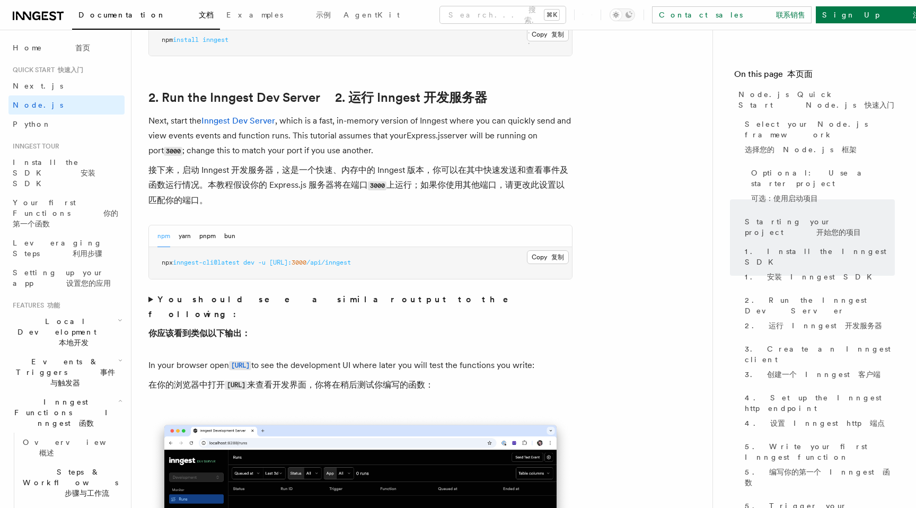
scroll to position [1097, 0]
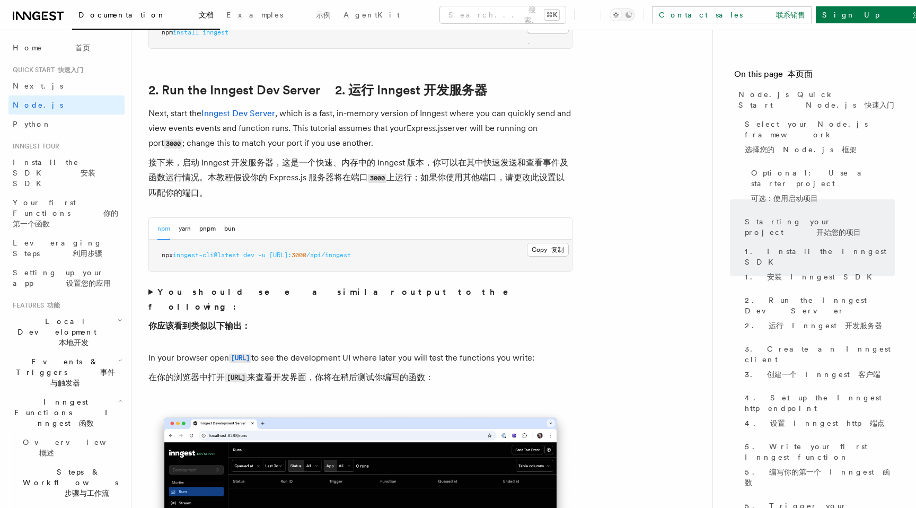
click at [150, 294] on summary "You should see a similar output to the following: 你应该看到类似以下输出：" at bounding box center [360, 311] width 424 height 53
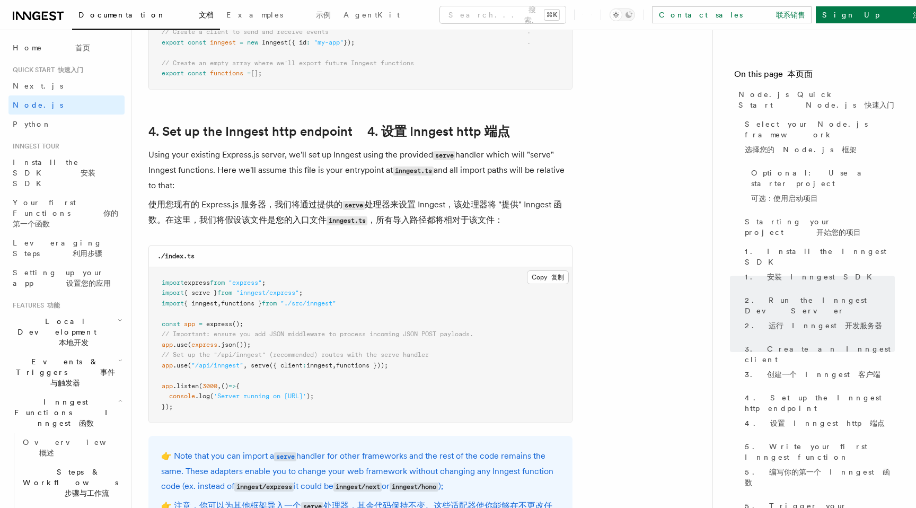
scroll to position [2227, 0]
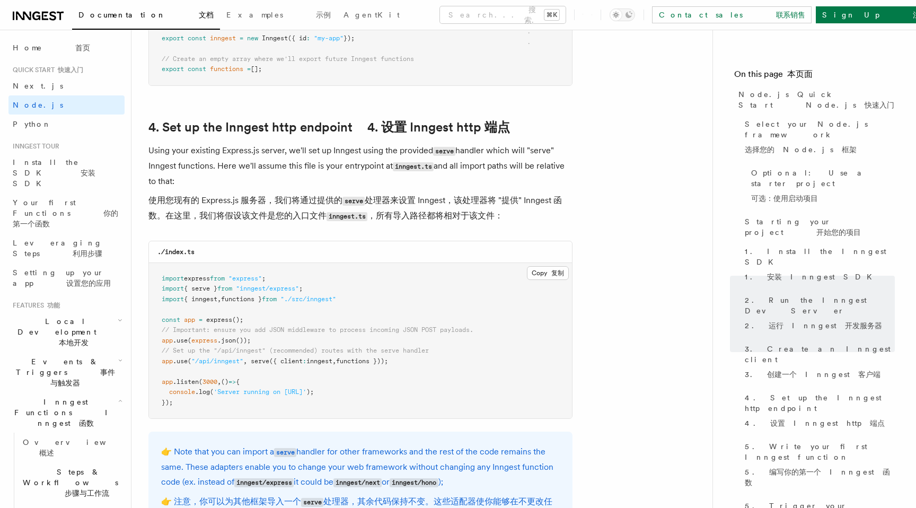
click at [182, 344] on span ".use" at bounding box center [180, 339] width 15 height 7
click at [185, 365] on span ".use" at bounding box center [180, 360] width 15 height 7
drag, startPoint x: 205, startPoint y: 366, endPoint x: 238, endPoint y: 367, distance: 32.9
click at [238, 365] on span ""/api/inngest"" at bounding box center [217, 360] width 52 height 7
click at [332, 376] on pre "import express from "express" ; import { serve } from "inngest/express" ; impor…" at bounding box center [360, 341] width 423 height 156
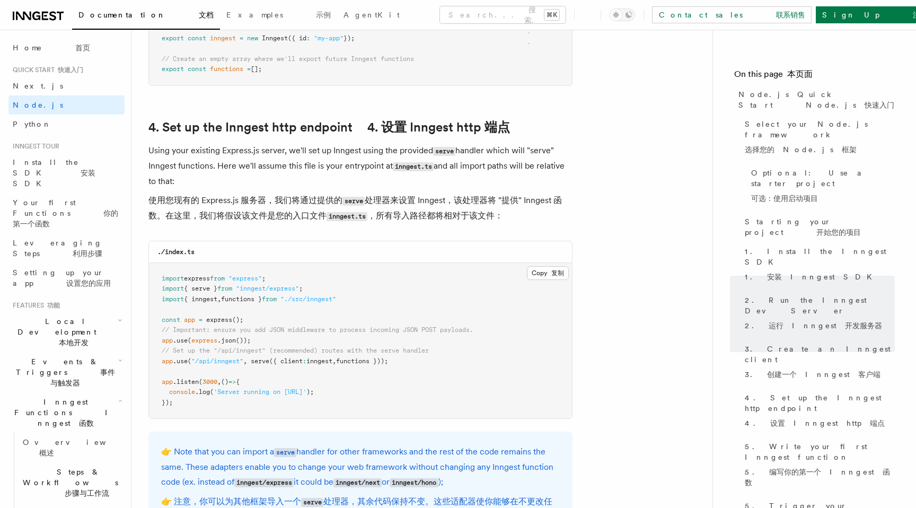
click at [324, 365] on span "inngest" at bounding box center [319, 360] width 26 height 7
click at [366, 365] on span "functions }));" at bounding box center [362, 360] width 52 height 7
click at [286, 378] on pre "import express from "express" ; import { serve } from "inngest/express" ; impor…" at bounding box center [360, 341] width 423 height 156
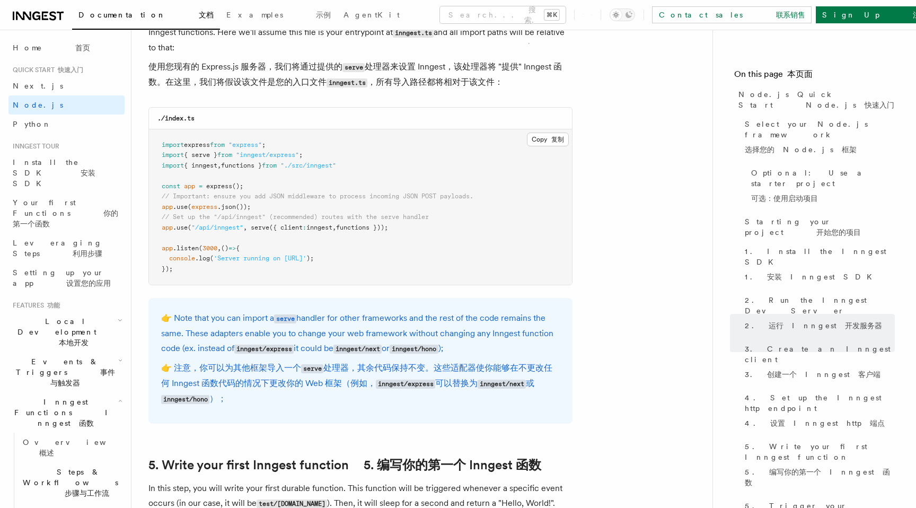
scroll to position [2361, 0]
click at [296, 158] on span ""inngest/express"" at bounding box center [267, 153] width 63 height 7
click at [375, 167] on pre "import express from "express" ; import { serve } from "inngest/express" ; impor…" at bounding box center [360, 207] width 423 height 156
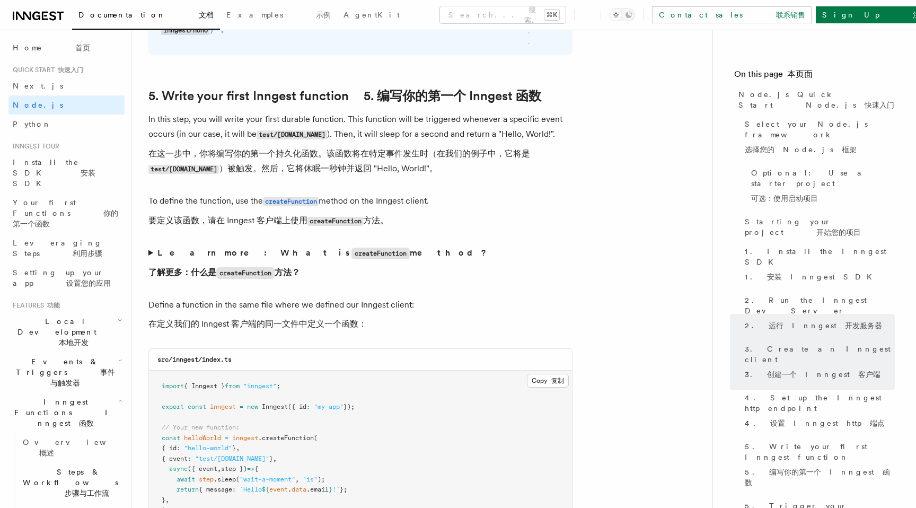
scroll to position [2743, 0]
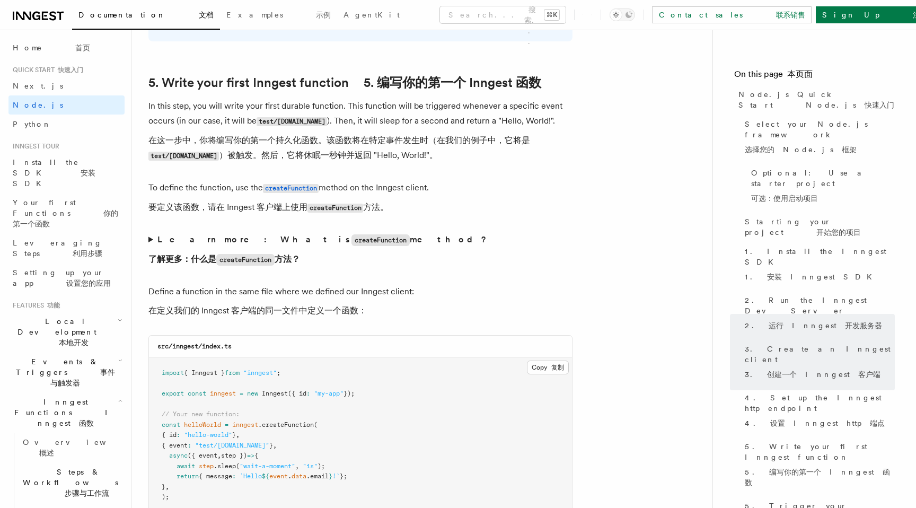
click at [149, 246] on summary "Learn more: What is createFunction method? 了解更多：什么是 createFunction 方法？" at bounding box center [360, 251] width 424 height 39
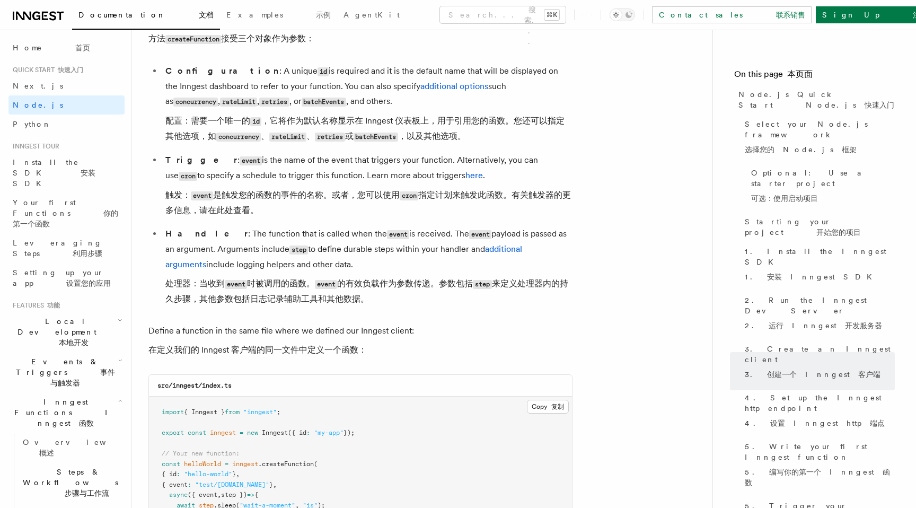
scroll to position [3017, 0]
drag, startPoint x: 269, startPoint y: 290, endPoint x: 290, endPoint y: 290, distance: 20.7
click at [290, 290] on font "处理器：当收到 event 时被调用的函数。 event 的有效负载作为参数传递。参数包括 step 来定义处理器内的持久步骤，其他参数包括日志记录辅助工具和…" at bounding box center [366, 289] width 403 height 25
click at [395, 309] on li "Handler : The function that is called when the event is received. The event pay…" at bounding box center [367, 267] width 410 height 84
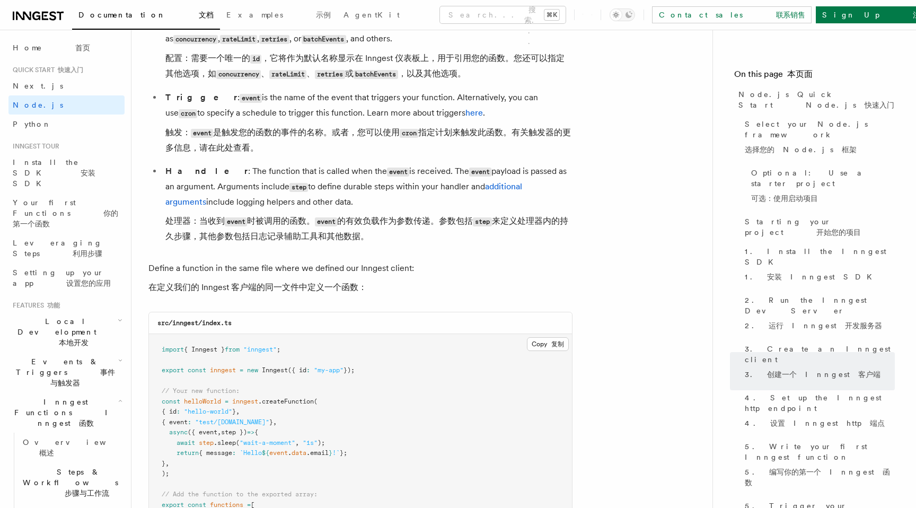
scroll to position [3078, 0]
drag, startPoint x: 378, startPoint y: 227, endPoint x: 412, endPoint y: 227, distance: 33.9
click at [412, 227] on font "处理器：当收到 event 时被调用的函数。 event 的有效负载作为参数传递。参数包括 step 来定义处理器内的持久步骤，其他参数包括日志记录辅助工具和…" at bounding box center [366, 227] width 403 height 25
drag, startPoint x: 376, startPoint y: 229, endPoint x: 402, endPoint y: 229, distance: 26.0
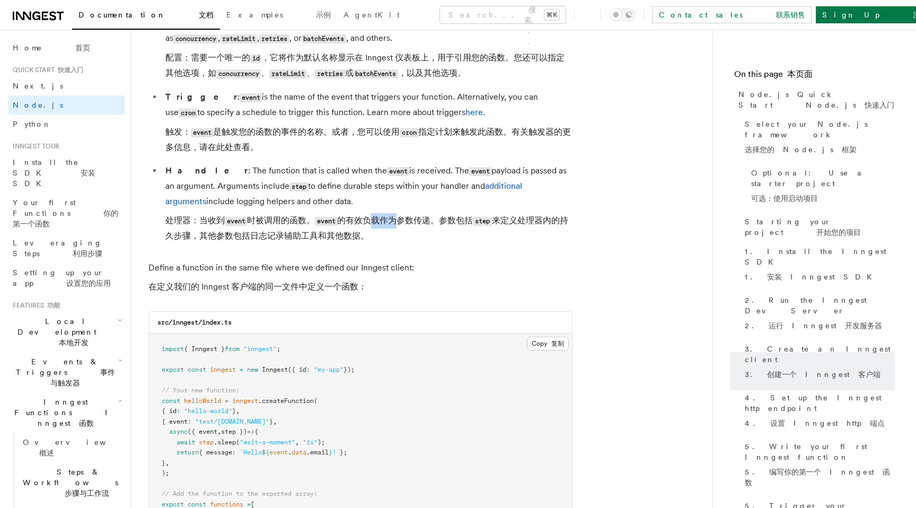
click at [402, 229] on font "处理器：当收到 event 时被调用的函数。 event 的有效负载作为参数传递。参数包括 step 来定义处理器内的持久步骤，其他参数包括日志记录辅助工具和…" at bounding box center [366, 227] width 403 height 25
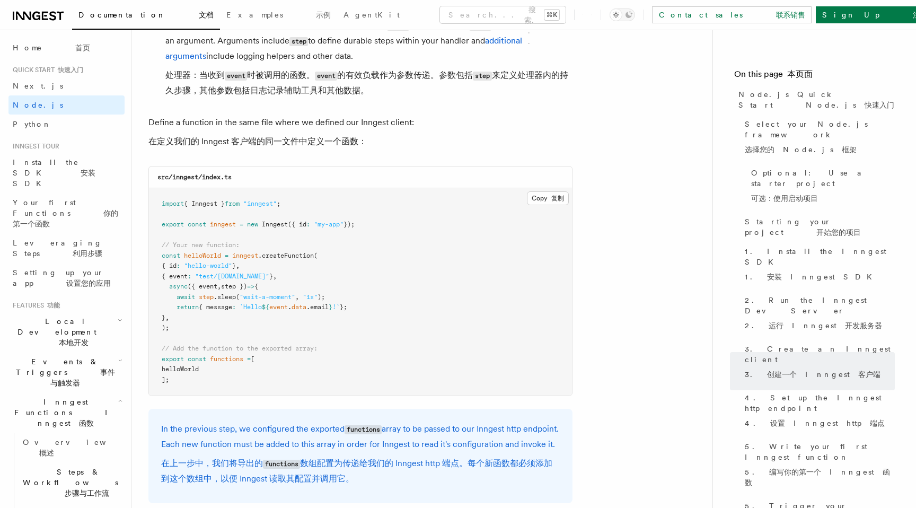
scroll to position [3225, 0]
drag, startPoint x: 198, startPoint y: 275, endPoint x: 234, endPoint y: 276, distance: 35.5
click at [232, 268] on span ""hello-world"" at bounding box center [208, 263] width 48 height 7
click at [231, 289] on pre "import { Inngest } from "inngest" ; export const inngest = new Inngest ({ id : …" at bounding box center [360, 290] width 423 height 207
drag, startPoint x: 212, startPoint y: 284, endPoint x: 260, endPoint y: 283, distance: 47.7
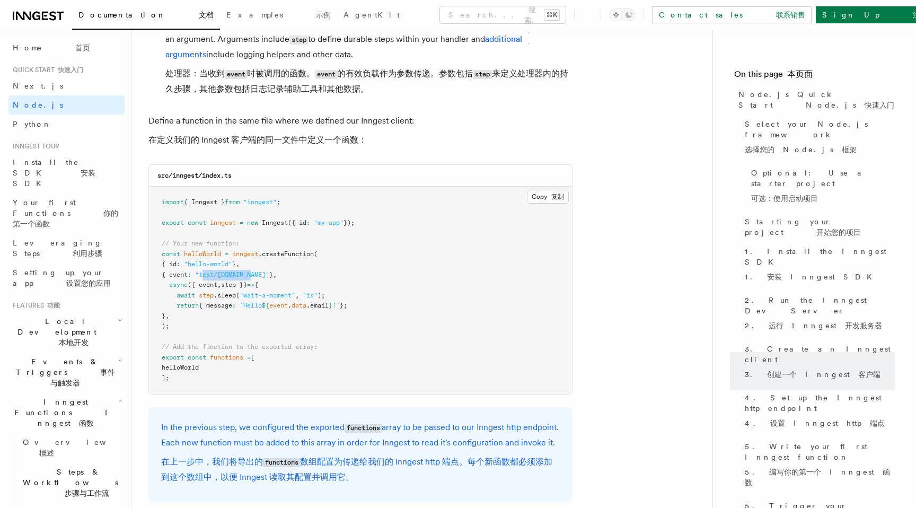
click at [260, 278] on span ""test/hello.world"" at bounding box center [232, 274] width 74 height 7
click at [346, 296] on pre "import { Inngest } from "inngest" ; export const inngest = new Inngest ({ id : …" at bounding box center [360, 290] width 423 height 207
drag, startPoint x: 213, startPoint y: 315, endPoint x: 240, endPoint y: 316, distance: 26.5
click at [240, 309] on span "return { message : `Hello ${ event . data .email } !` };" at bounding box center [254, 305] width 185 height 7
click at [294, 350] on pre "import { Inngest } from "inngest" ; export const inngest = new Inngest ({ id : …" at bounding box center [360, 290] width 423 height 207
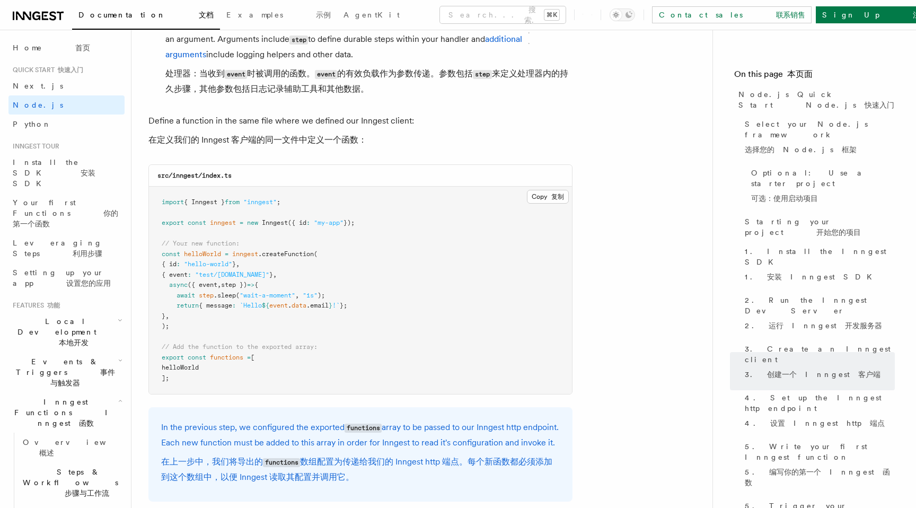
drag, startPoint x: 220, startPoint y: 366, endPoint x: 248, endPoint y: 368, distance: 27.6
click at [248, 361] on span "export const functions = [" at bounding box center [208, 356] width 93 height 7
drag, startPoint x: 196, startPoint y: 357, endPoint x: 266, endPoint y: 356, distance: 70.5
click at [266, 350] on span "// Add the function to the exported array:" at bounding box center [240, 346] width 156 height 7
click at [317, 350] on span "// Add the function to the exported array:" at bounding box center [240, 346] width 156 height 7
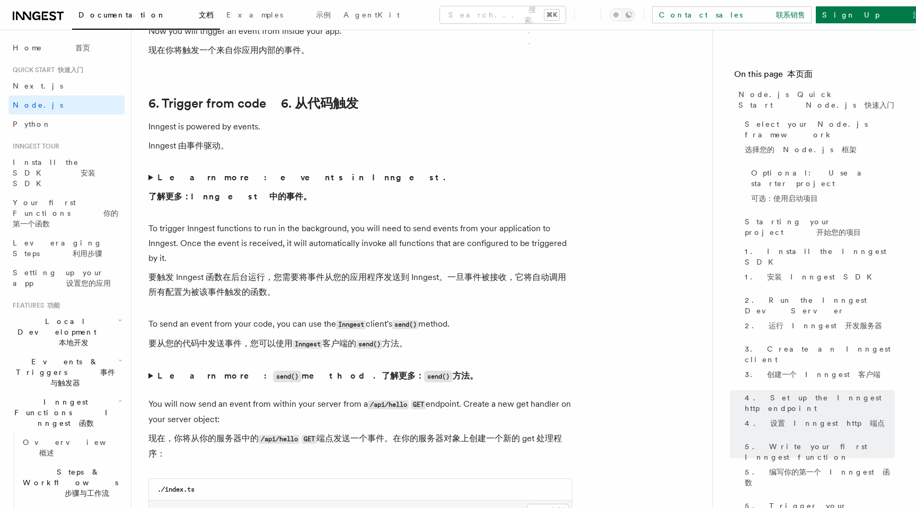
scroll to position [6932, 0]
click at [152, 207] on summary "Learn more: events in Inngest. 了解更多：Inngest 中的事件。" at bounding box center [360, 188] width 424 height 38
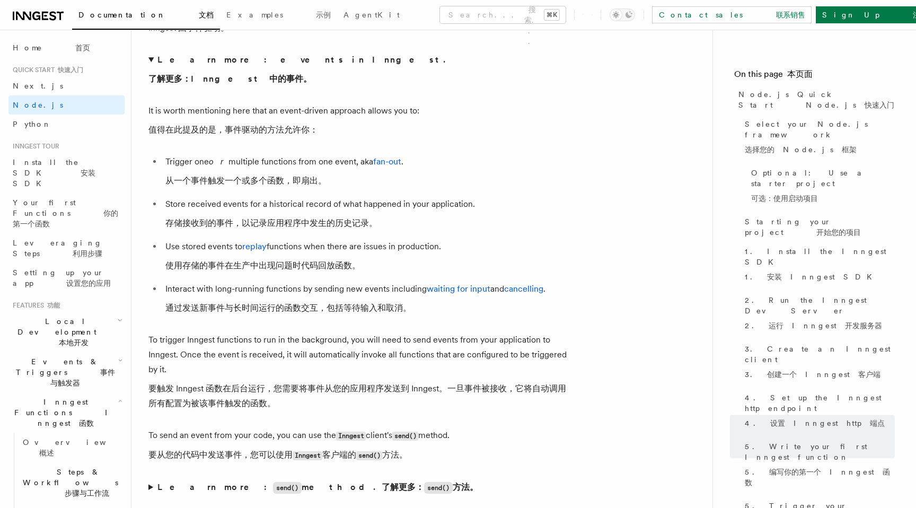
scroll to position [7050, 0]
drag, startPoint x: 191, startPoint y: 263, endPoint x: 222, endPoint y: 263, distance: 30.2
click at [222, 227] on font "存储接收到的事件，以记录应用程序中发生的历史记录。" at bounding box center [271, 222] width 212 height 10
click at [262, 227] on font "存储接收到的事件，以记录应用程序中发生的历史记录。" at bounding box center [271, 222] width 212 height 10
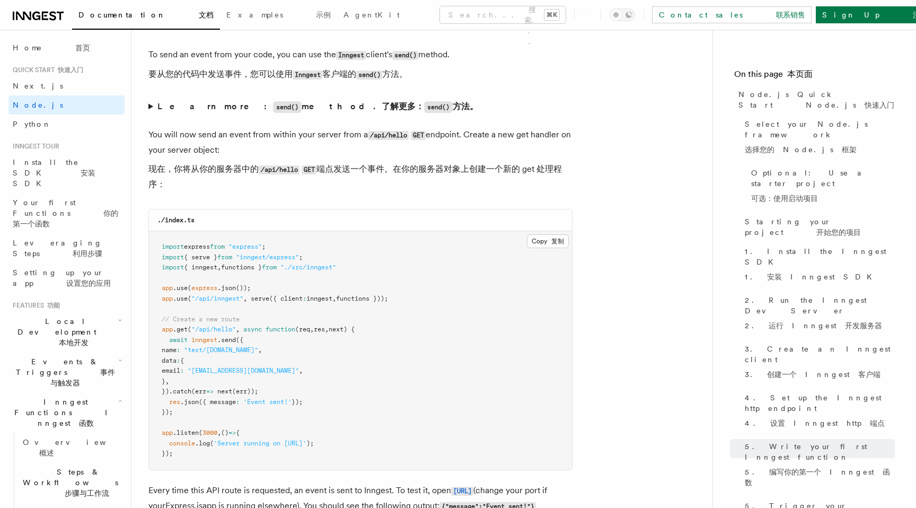
scroll to position [7451, 0]
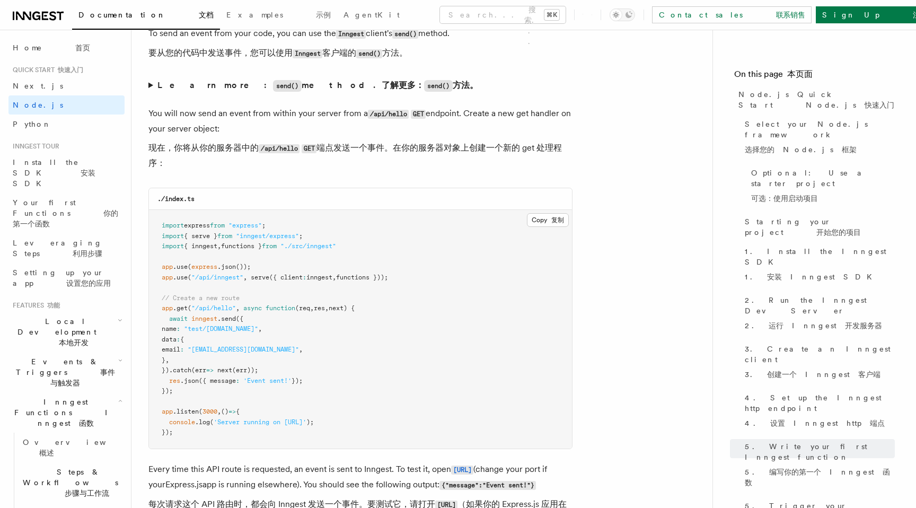
click at [151, 93] on summary "Learn more: send() method. 了解更多： send() 方法。" at bounding box center [360, 85] width 424 height 15
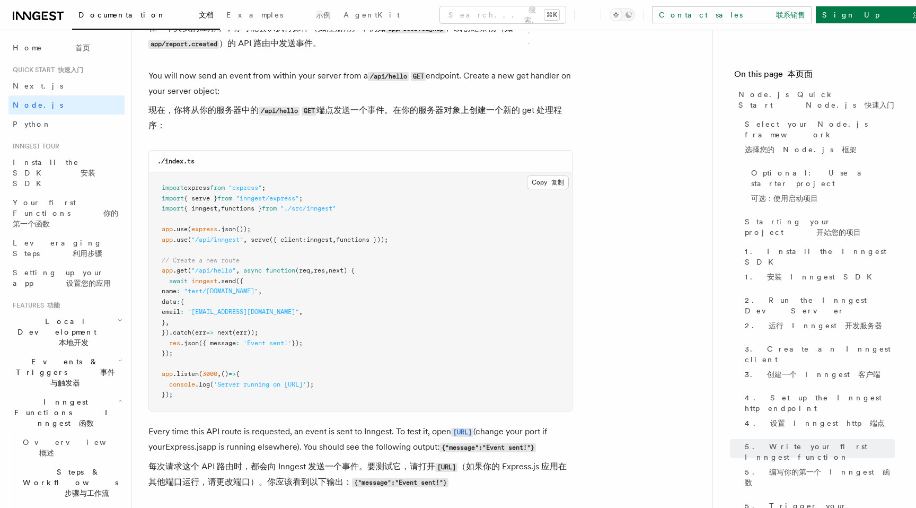
scroll to position [7724, 0]
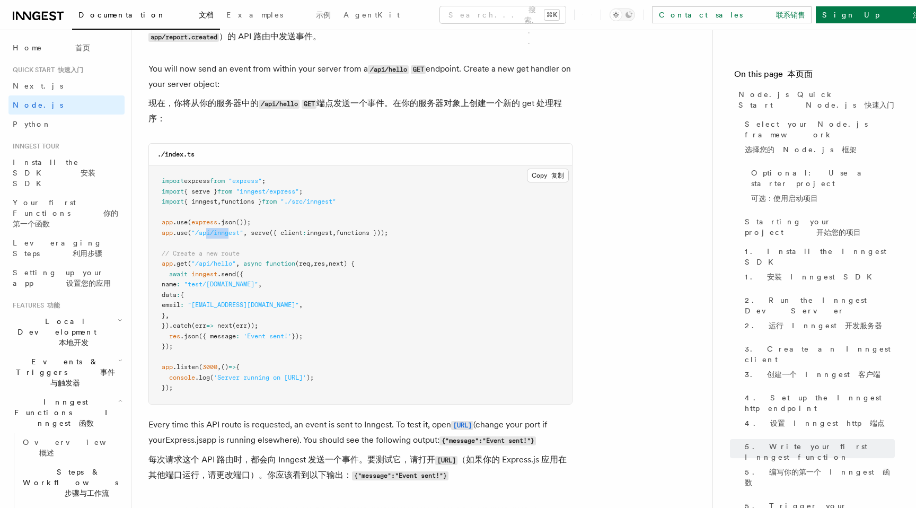
drag, startPoint x: 208, startPoint y: 278, endPoint x: 230, endPoint y: 279, distance: 22.3
click at [230, 236] on span ""/api/inngest"" at bounding box center [217, 232] width 52 height 7
click at [303, 294] on pre "import express from "express" ; import { serve } from "inngest/express" ; impor…" at bounding box center [360, 284] width 423 height 238
click at [208, 288] on span ""test/hello.world"" at bounding box center [221, 283] width 74 height 7
drag, startPoint x: 222, startPoint y: 329, endPoint x: 239, endPoint y: 329, distance: 17.0
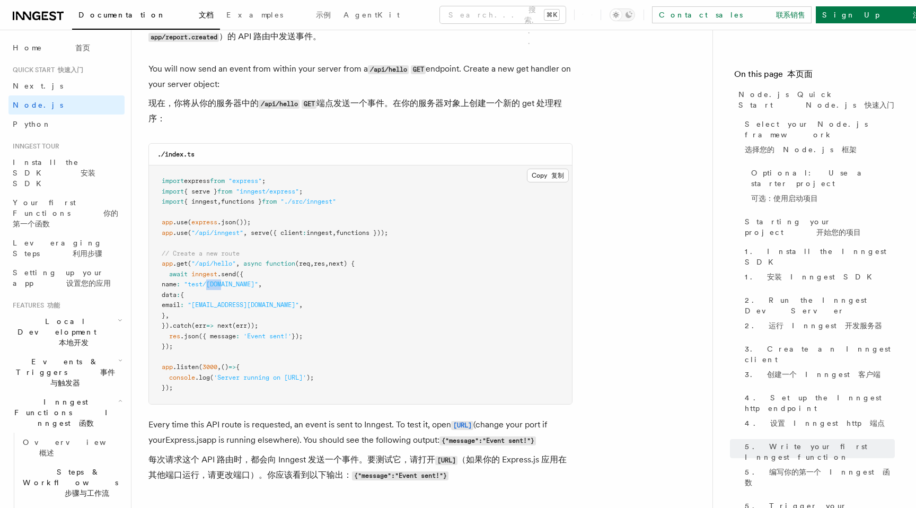
click at [239, 288] on span ""test/hello.world"" at bounding box center [221, 283] width 74 height 7
click at [258, 288] on span ""test/hello.world"" at bounding box center [221, 283] width 74 height 7
click at [225, 278] on span ".send" at bounding box center [226, 273] width 19 height 7
click at [255, 308] on span ""testUser@example.com"" at bounding box center [243, 304] width 111 height 7
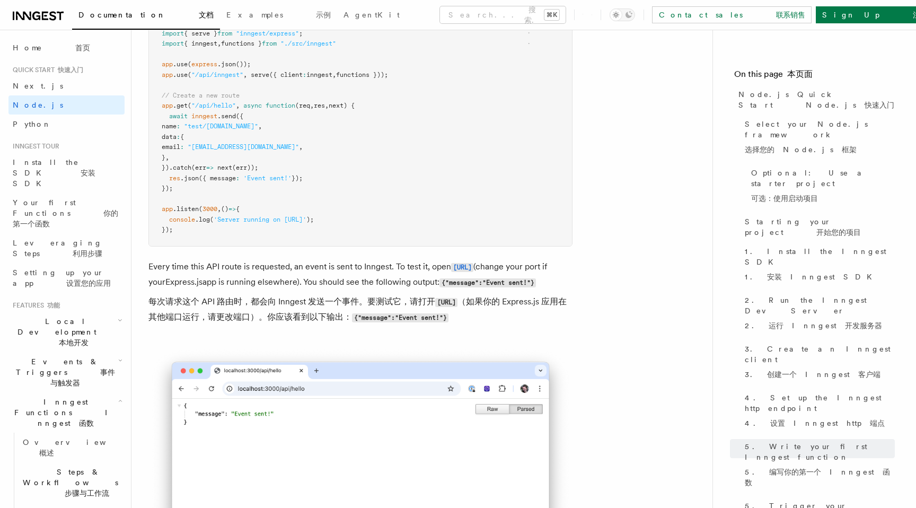
scroll to position [7883, 0]
drag, startPoint x: 241, startPoint y: 361, endPoint x: 267, endPoint y: 359, distance: 26.1
click at [267, 320] on font "每次请求这个 API 路由时，都会向 Inngest 发送一个事件。要测试它，请打开 http://localhost:3000/api/hello （如果你…" at bounding box center [357, 307] width 418 height 25
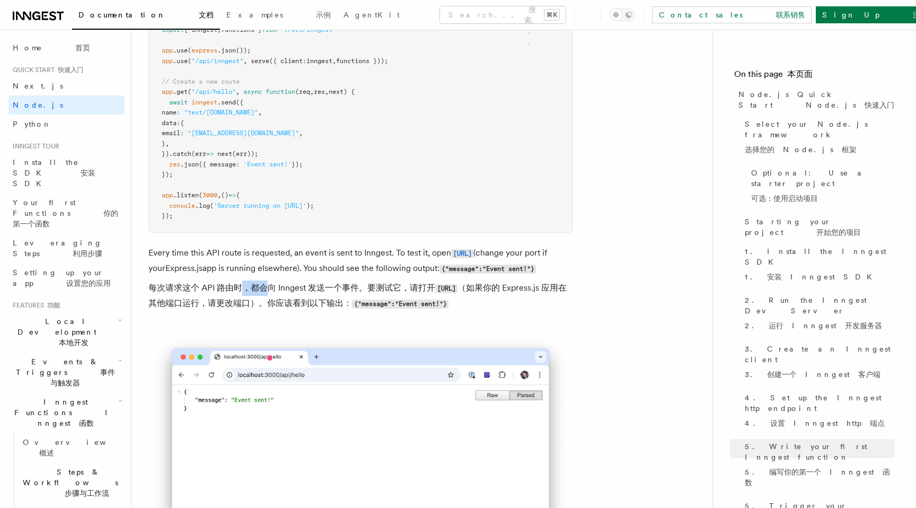
scroll to position [7893, 0]
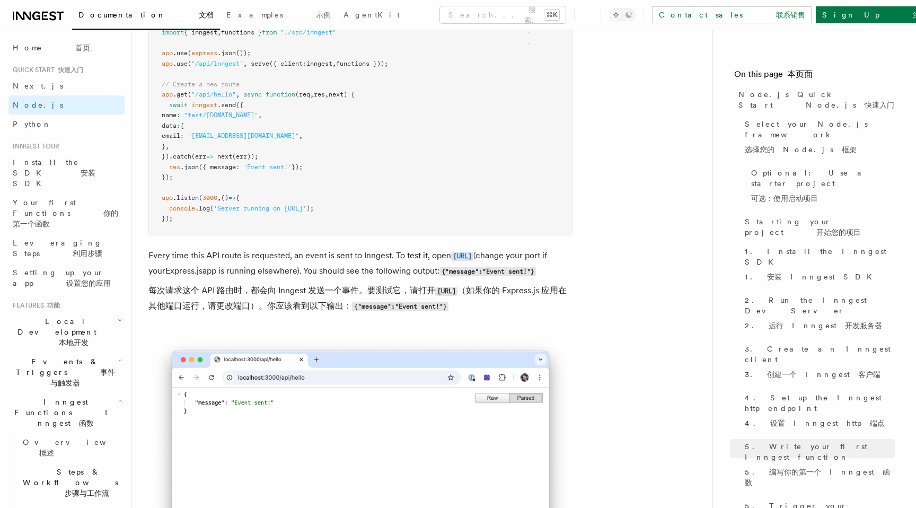
click at [394, 314] on font "每次请求这个 API 路由时，都会向 Inngest 发送一个事件。要测试它，请打开 http://localhost:3000/api/hello （如果你…" at bounding box center [360, 298] width 424 height 31
drag, startPoint x: 253, startPoint y: 363, endPoint x: 301, endPoint y: 366, distance: 47.8
click at [301, 311] on font "每次请求这个 API 路由时，都会向 Inngest 发送一个事件。要测试它，请打开 http://localhost:3000/api/hello （如果你…" at bounding box center [357, 297] width 418 height 25
click at [389, 318] on p "Every time this API route is requested, an event is sent to Inngest. To test it…" at bounding box center [360, 283] width 424 height 70
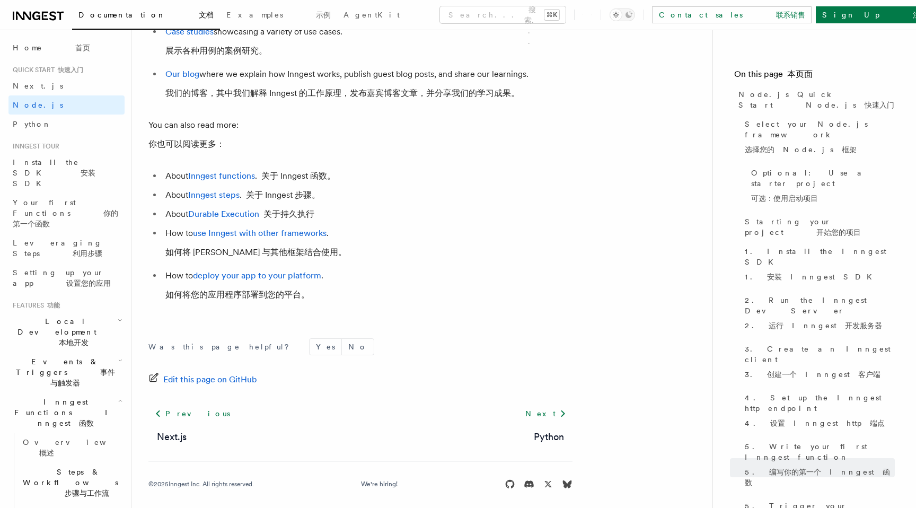
scroll to position [9098, 0]
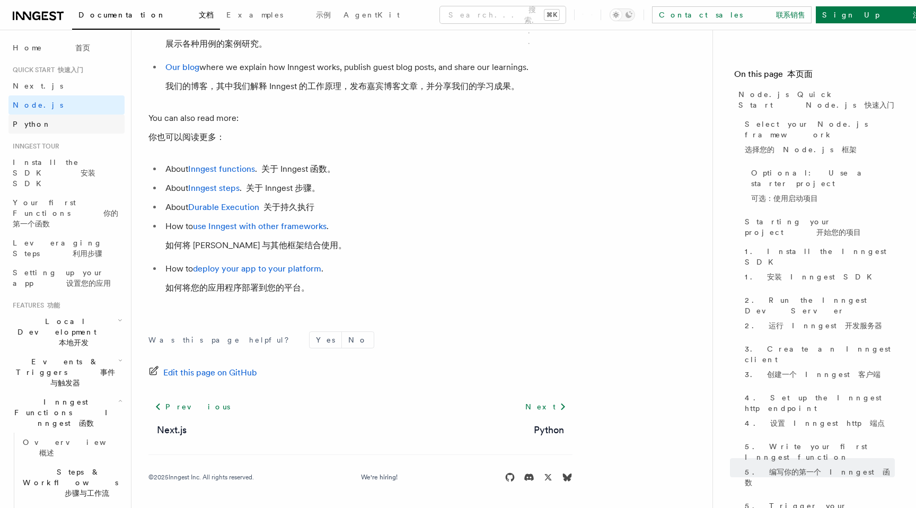
click at [38, 125] on link "Python" at bounding box center [66, 123] width 116 height 19
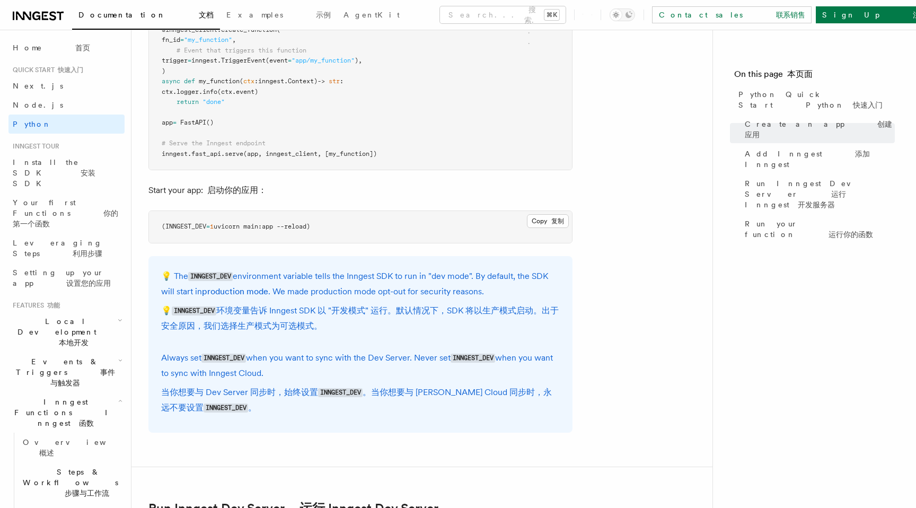
scroll to position [1173, 0]
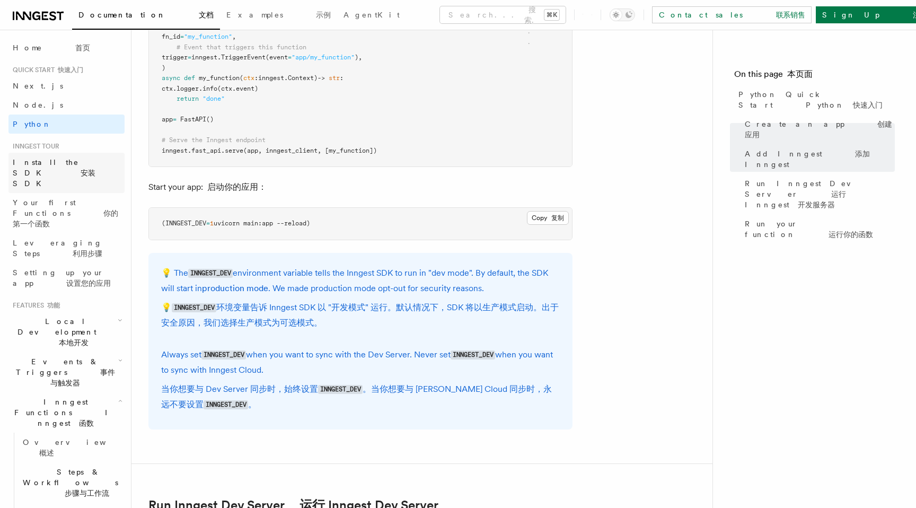
click at [56, 161] on span "Install the SDK 安装 SDK" at bounding box center [54, 173] width 83 height 30
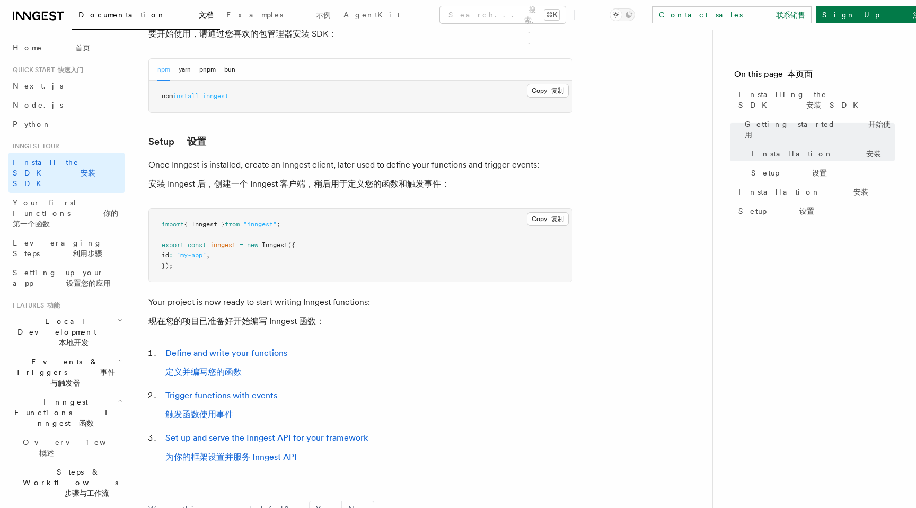
scroll to position [645, 0]
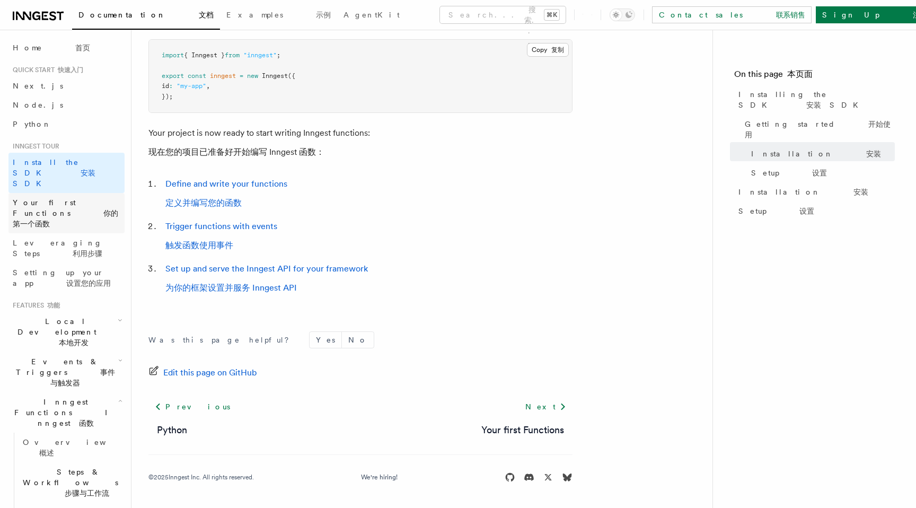
click at [60, 198] on span "Your first Functions 你的第一个函数" at bounding box center [65, 213] width 105 height 30
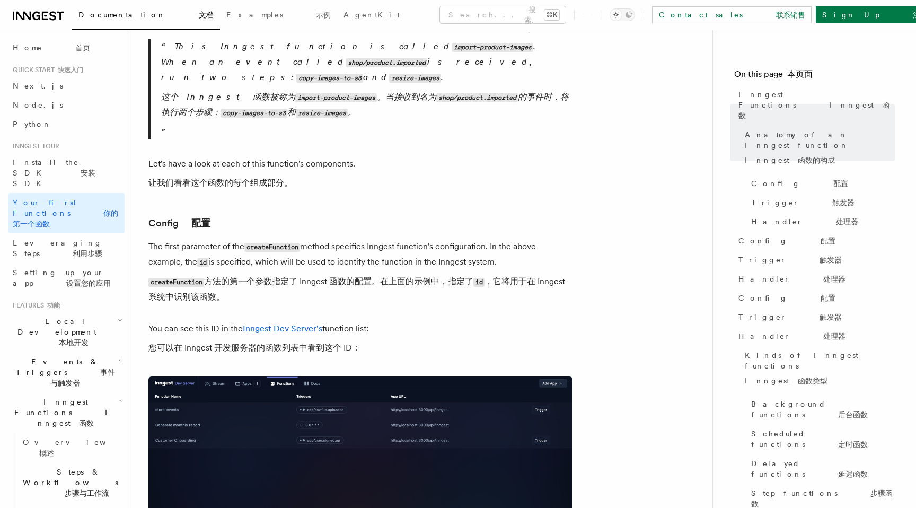
scroll to position [685, 0]
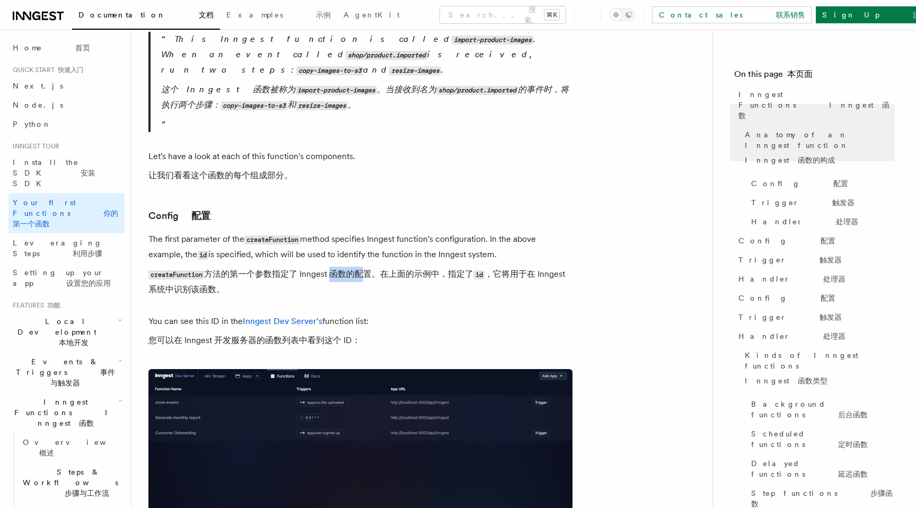
drag, startPoint x: 332, startPoint y: 242, endPoint x: 364, endPoint y: 245, distance: 32.0
click at [364, 269] on font "createFunction 方法的第一个参数指定了 Inngest 函数的配置。在上面的示例中，指定了 id ，它将用于在 Inngest 系统中识别该函数。" at bounding box center [356, 281] width 417 height 25
click at [405, 267] on font "createFunction 方法的第一个参数指定了 Inngest 函数的配置。在上面的示例中，指定了 id ，它将用于在 Inngest 系统中识别该函数。" at bounding box center [360, 282] width 424 height 30
drag, startPoint x: 197, startPoint y: 262, endPoint x: 243, endPoint y: 265, distance: 45.6
click at [243, 269] on font "createFunction 方法的第一个参数指定了 Inngest 函数的配置。在上面的示例中，指定了 id ，它将用于在 Inngest 系统中识别该函数。" at bounding box center [356, 281] width 417 height 25
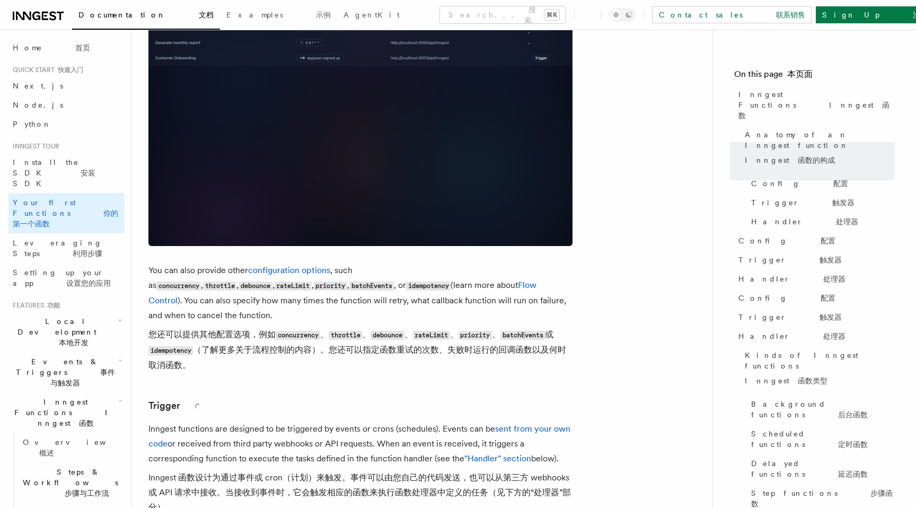
scroll to position [1063, 0]
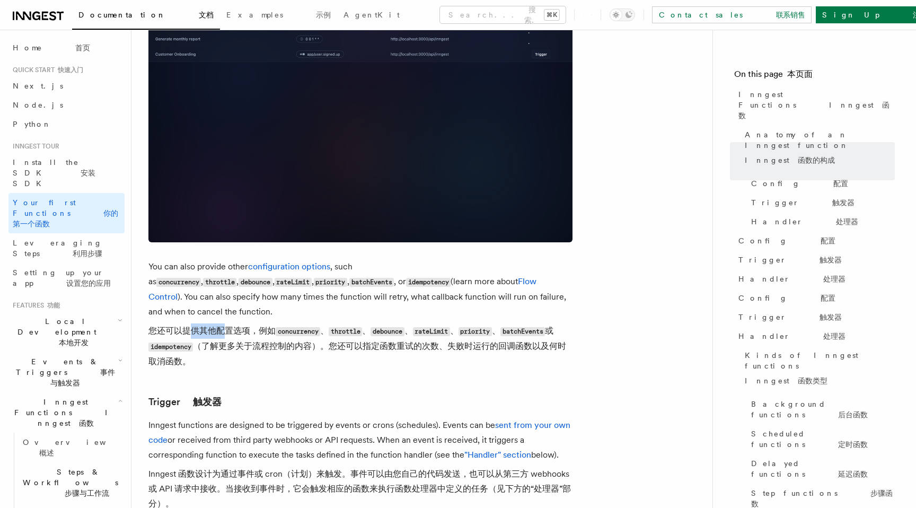
drag, startPoint x: 227, startPoint y: 286, endPoint x: 191, endPoint y: 287, distance: 35.5
click at [191, 325] on font "您还可以提供其他配置选项，例如 concurrency 、 throttle 、 debounce 、 rateLimit 、 priority 、 batc…" at bounding box center [357, 345] width 418 height 41
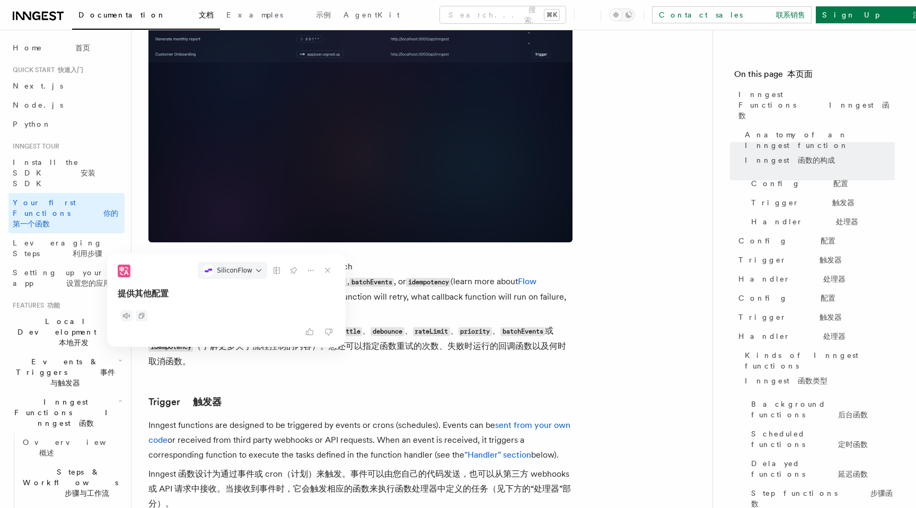
click at [351, 418] on p "Inngest functions are designed to be triggered by events or crons (schedules). …" at bounding box center [360, 467] width 424 height 98
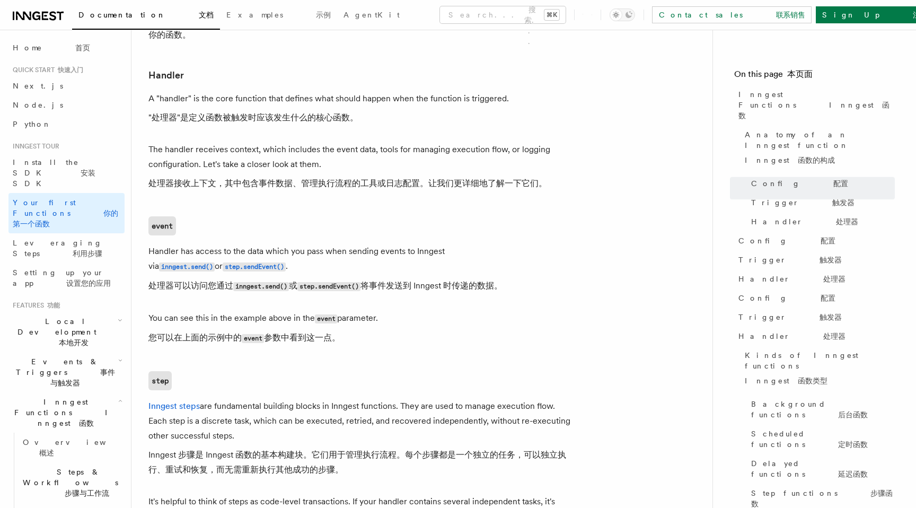
scroll to position [1613, 0]
drag, startPoint x: 173, startPoint y: 292, endPoint x: 214, endPoint y: 296, distance: 41.5
click at [214, 332] on font "您可以在上面的示例中的 event 参数中看到这一点。" at bounding box center [244, 337] width 192 height 10
click at [320, 370] on h3 "step" at bounding box center [360, 379] width 424 height 19
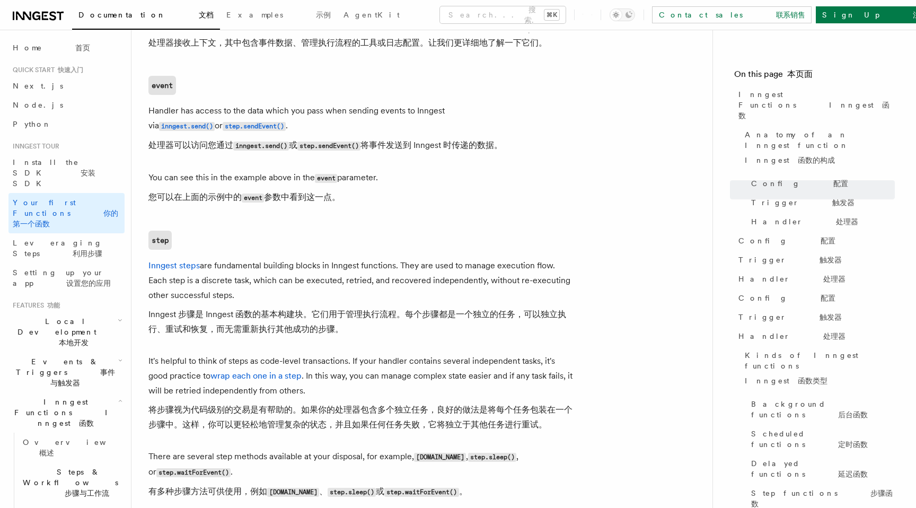
scroll to position [1755, 0]
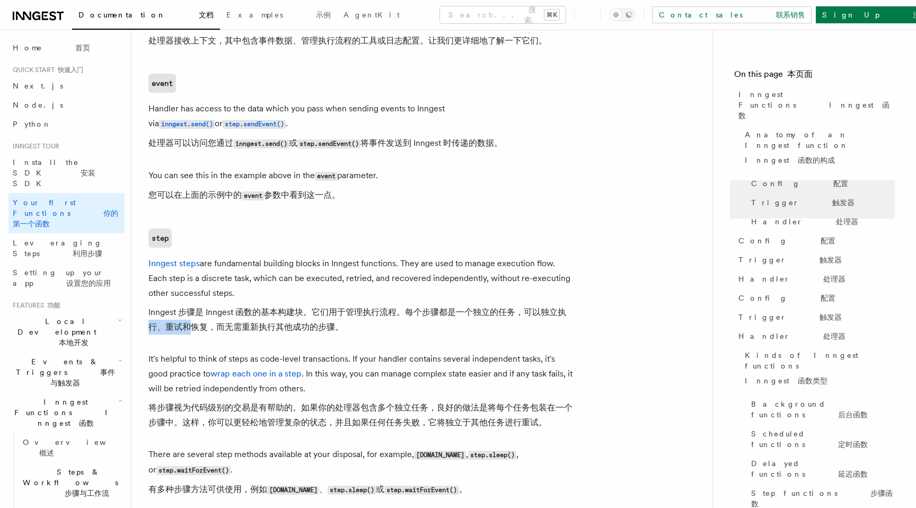
drag, startPoint x: 159, startPoint y: 285, endPoint x: 202, endPoint y: 286, distance: 43.5
click at [202, 307] on font "Inngest 步骤是 Inngest 函数的基本构建块。它们用于管理执行流程。每个步骤都是一个独立的任务，可以独立执行、重试和恢复，而无需重新执行其他成功的…" at bounding box center [357, 319] width 418 height 25
click at [272, 307] on font "Inngest 步骤是 Inngest 函数的基本构建块。它们用于管理执行流程。每个步骤都是一个独立的任务，可以独立执行、重试和恢复，而无需重新执行其他成功的…" at bounding box center [357, 319] width 418 height 25
drag, startPoint x: 171, startPoint y: 365, endPoint x: 234, endPoint y: 369, distance: 63.2
click at [234, 402] on font "将步骤视为代码级别的交易是有帮助的。如果你的处理器包含多个独立任务，良好的做法是将每个任务包装在一个步骤中。这样，你可以更轻松地管理复杂的状态，并且如果任何任…" at bounding box center [360, 414] width 424 height 25
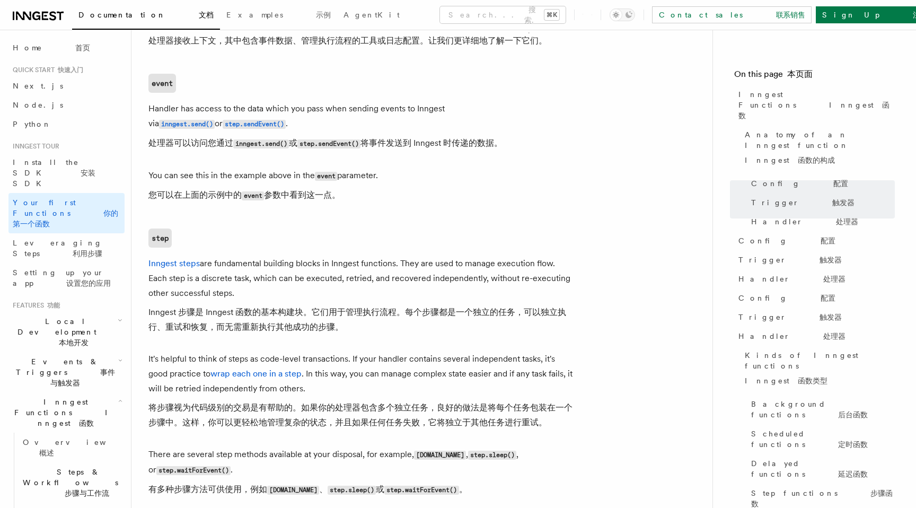
click at [268, 402] on font "将步骤视为代码级别的交易是有帮助的。如果你的处理器包含多个独立任务，良好的做法是将每个任务包装在一个步骤中。这样，你可以更轻松地管理复杂的状态，并且如果任何任…" at bounding box center [360, 414] width 424 height 25
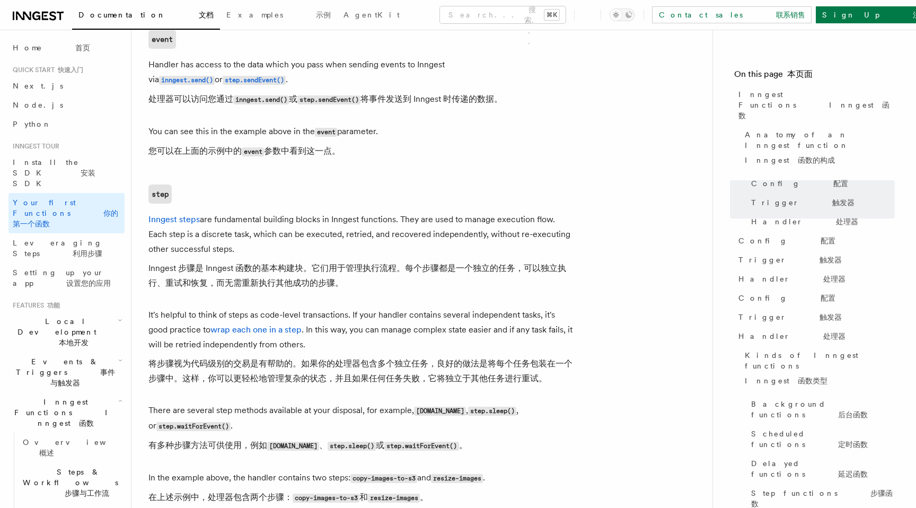
scroll to position [1813, 0]
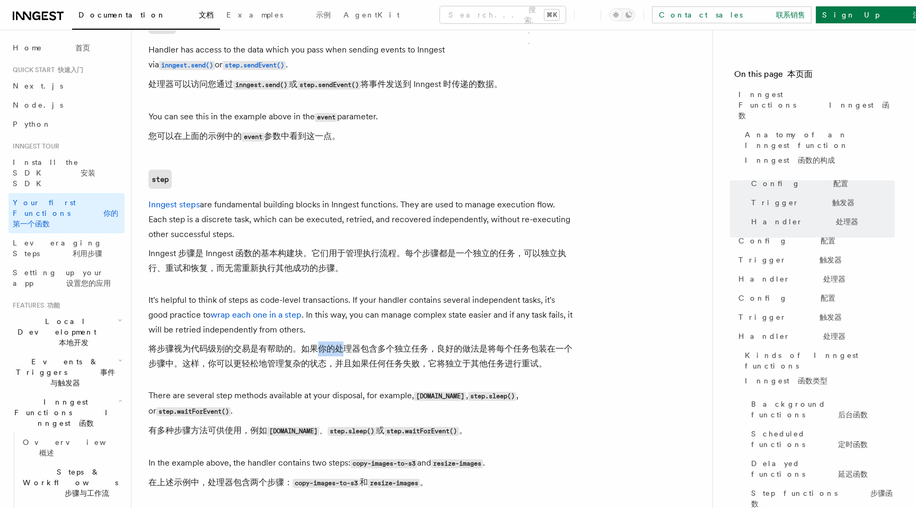
drag, startPoint x: 321, startPoint y: 306, endPoint x: 346, endPoint y: 307, distance: 25.5
click at [346, 343] on font "将步骤视为代码级别的交易是有帮助的。如果你的处理器包含多个独立任务，良好的做法是将每个任务包装在一个步骤中。这样，你可以更轻松地管理复杂的状态，并且如果任何任…" at bounding box center [360, 355] width 424 height 25
click at [411, 341] on font "将步骤视为代码级别的交易是有帮助的。如果你的处理器包含多个独立任务，良好的做法是将每个任务包装在一个步骤中。这样，你可以更轻松地管理复杂的状态，并且如果任何任…" at bounding box center [360, 356] width 424 height 30
drag, startPoint x: 219, startPoint y: 325, endPoint x: 245, endPoint y: 327, distance: 26.1
click at [245, 343] on font "将步骤视为代码级别的交易是有帮助的。如果你的处理器包含多个独立任务，良好的做法是将每个任务包装在一个步骤中。这样，你可以更轻松地管理复杂的状态，并且如果任何任…" at bounding box center [360, 355] width 424 height 25
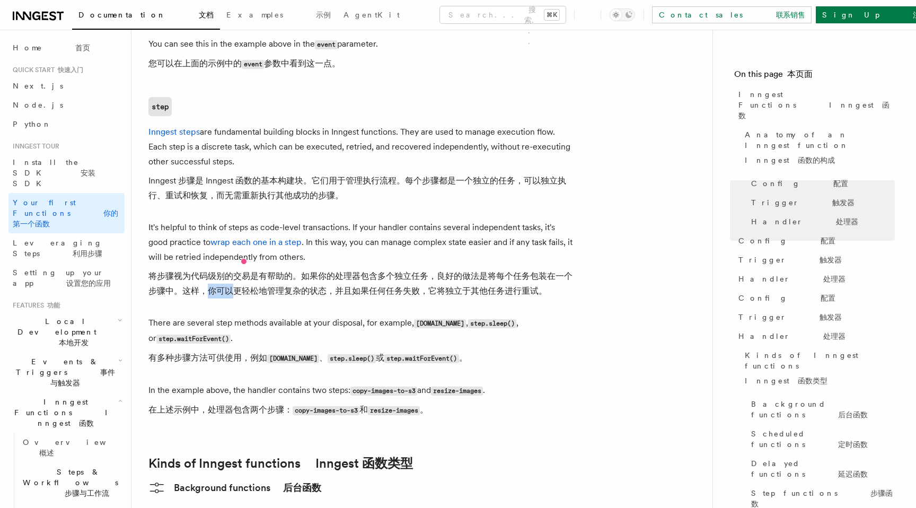
scroll to position [1896, 0]
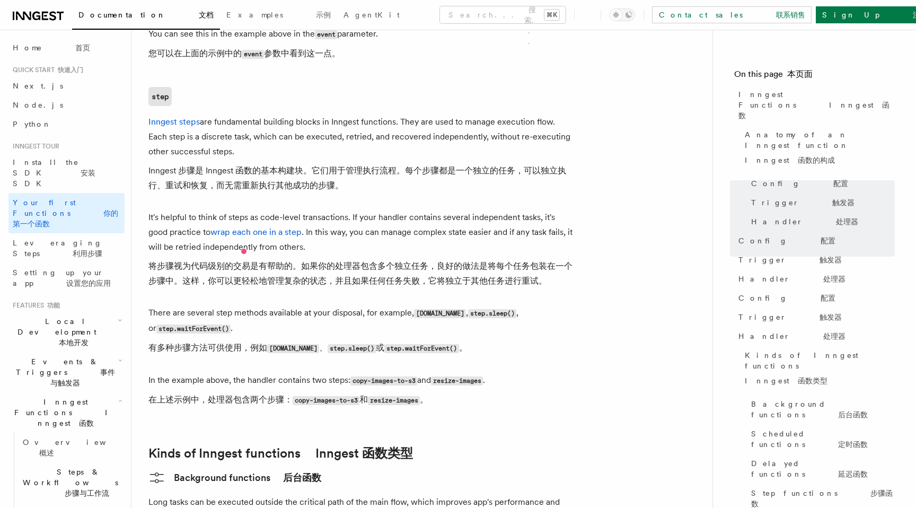
click at [188, 342] on font "有多种步骤方法可供使用，例如 step.run 、 step.sleep() 或 step.waitForEvent() 。" at bounding box center [307, 347] width 319 height 10
drag, startPoint x: 164, startPoint y: 306, endPoint x: 200, endPoint y: 308, distance: 35.5
click at [200, 342] on font "有多种步骤方法可供使用，例如 step.run 、 step.sleep() 或 step.waitForEvent() 。" at bounding box center [307, 347] width 319 height 10
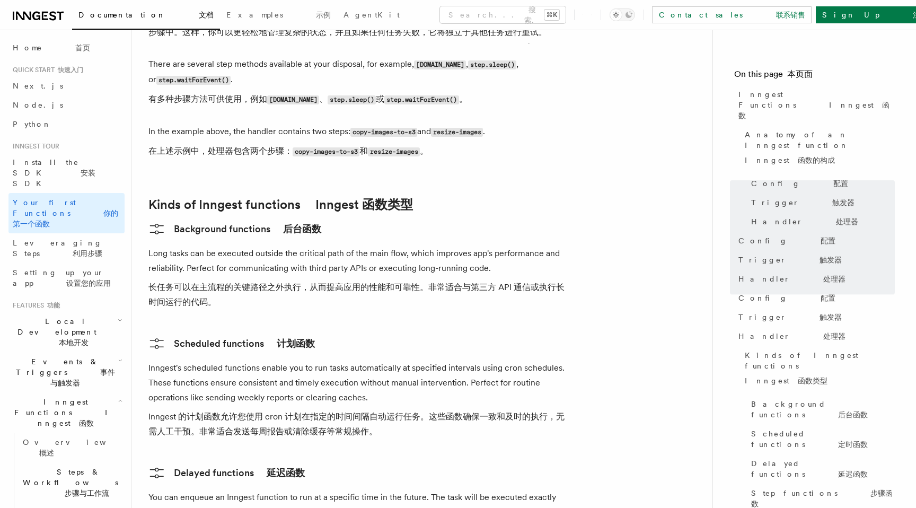
scroll to position [2144, 0]
click at [200, 221] on link "Background functions 后台函数" at bounding box center [234, 229] width 173 height 17
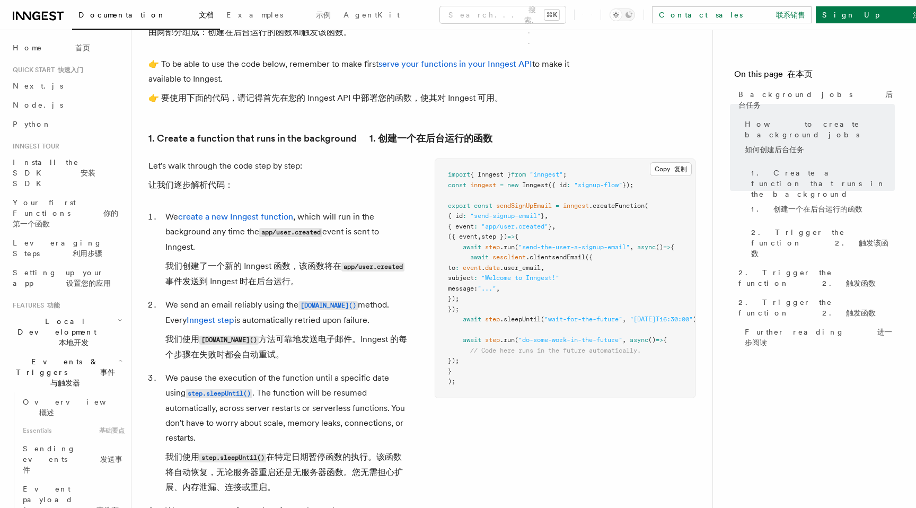
scroll to position [507, 0]
click at [262, 285] on font "我们创建了一个新的 Inngest 函数，该函数将在 app/user.created 事件发送到 Inngest 时在后台运行。" at bounding box center [284, 272] width 239 height 25
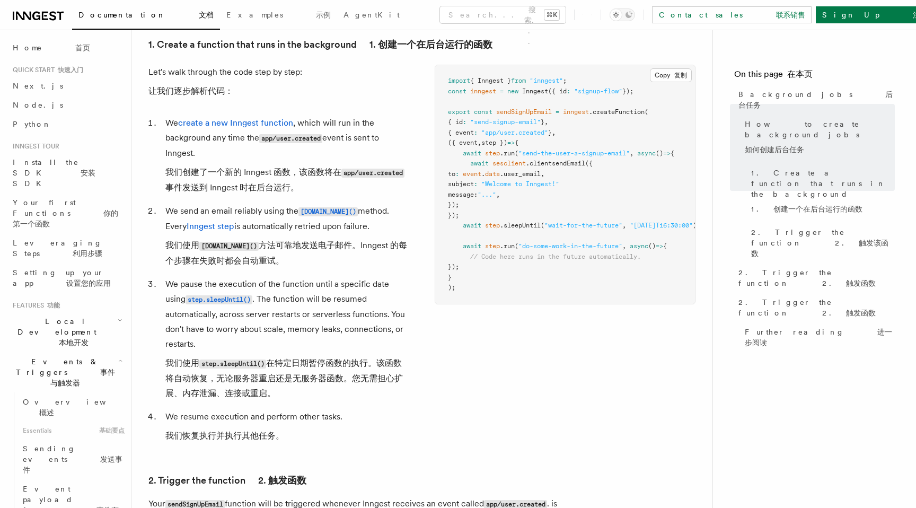
scroll to position [607, 0]
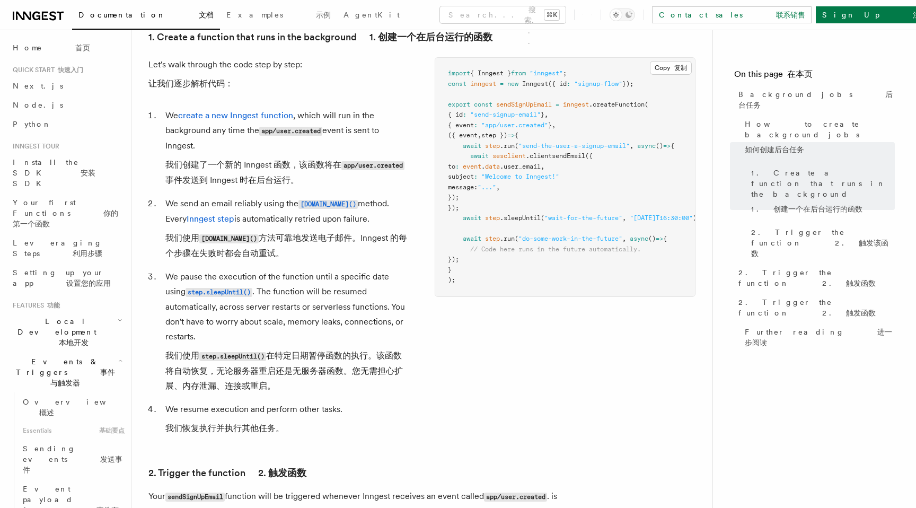
click at [270, 374] on font "我们使用 step.sleepUntil() 在特定日期暂停函数的执行。该函数将自动恢复，无论服务器重启还是无服务器函数。您无需担心扩展、内存泄漏、连接或重启。" at bounding box center [283, 370] width 237 height 40
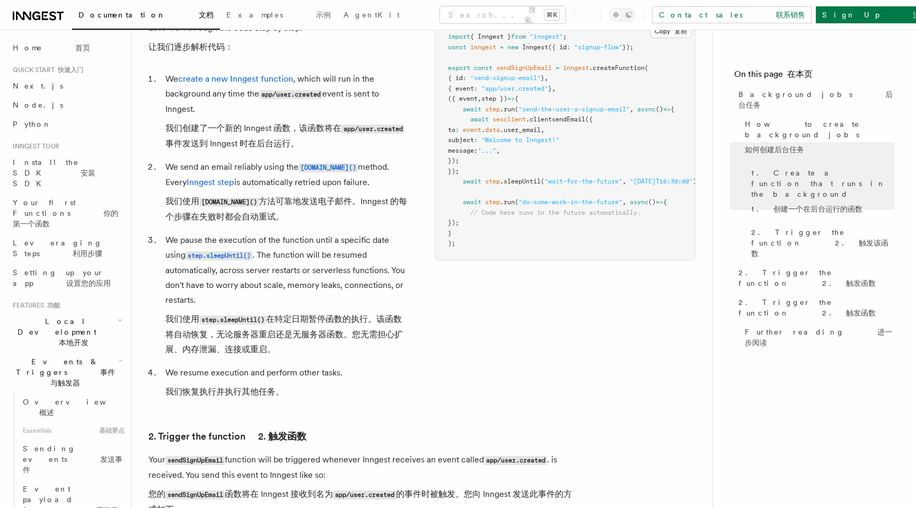
scroll to position [649, 0]
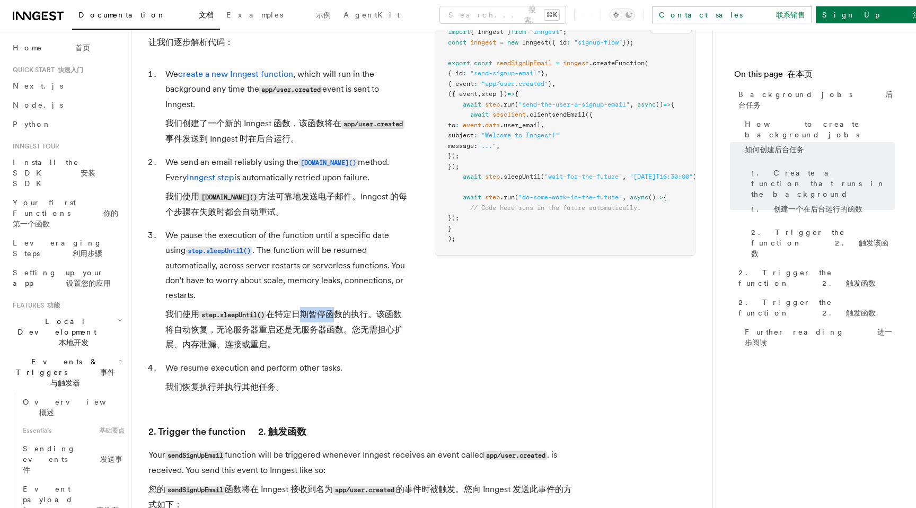
drag, startPoint x: 297, startPoint y: 314, endPoint x: 331, endPoint y: 318, distance: 34.2
click at [331, 318] on font "我们使用 step.sleepUntil() 在特定日期暂停函数的执行。该函数将自动恢复，无论服务器重启还是无服务器函数。您无需担心扩展、内存泄漏、连接或重启。" at bounding box center [283, 329] width 237 height 40
click at [345, 352] on font "我们使用 step.sleepUntil() 在特定日期暂停函数的执行。该函数将自动恢复，无论服务器重启还是无服务器函数。您无需担心扩展、内存泄漏、连接或重启。" at bounding box center [287, 329] width 244 height 45
drag, startPoint x: 289, startPoint y: 314, endPoint x: 316, endPoint y: 315, distance: 26.5
click at [316, 315] on font "我们使用 step.sleepUntil() 在特定日期暂停函数的执行。该函数将自动恢复，无论服务器重启还是无服务器函数。您无需担心扩展、内存泄漏、连接或重启。" at bounding box center [283, 329] width 237 height 40
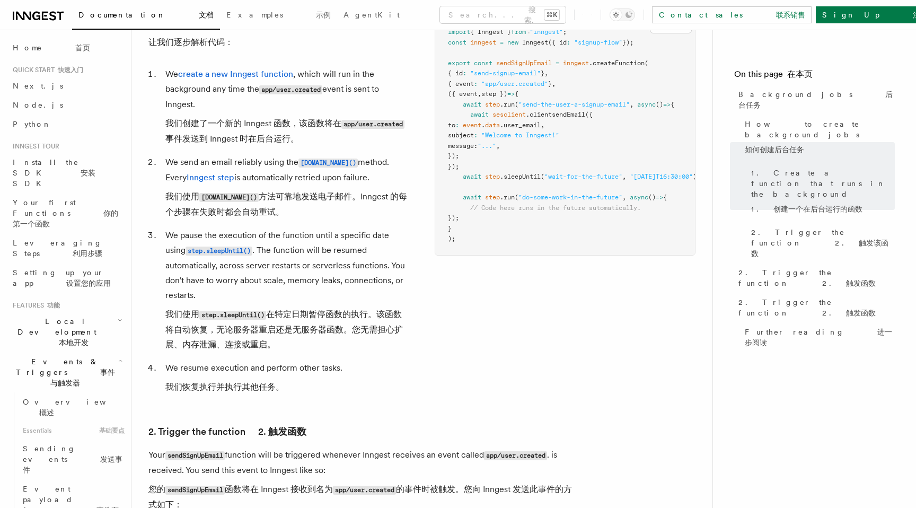
click at [277, 339] on font "我们使用 step.sleepUntil() 在特定日期暂停函数的执行。该函数将自动恢复，无论服务器重启还是无服务器函数。您无需担心扩展、内存泄漏、连接或重启。" at bounding box center [287, 329] width 244 height 45
drag, startPoint x: 175, startPoint y: 346, endPoint x: 253, endPoint y: 347, distance: 77.9
click at [253, 347] on font "我们使用 step.sleepUntil() 在特定日期暂停函数的执行。该函数将自动恢复，无论服务器重启还是无服务器函数。您无需担心扩展、内存泄漏、连接或重启。" at bounding box center [283, 329] width 237 height 40
click at [313, 348] on font "我们使用 step.sleepUntil() 在特定日期暂停函数的执行。该函数将自动恢复，无论服务器重启还是无服务器函数。您无需担心扩展、内存泄漏、连接或重启。" at bounding box center [287, 329] width 244 height 45
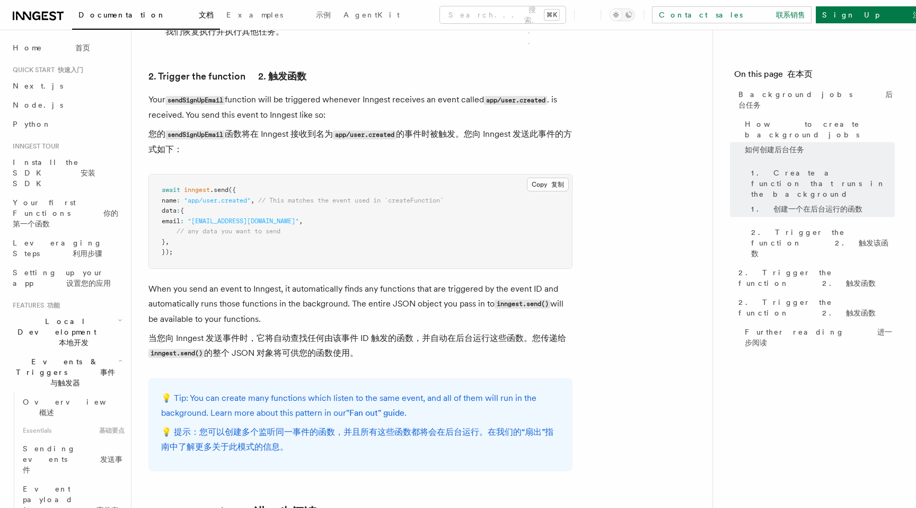
scroll to position [1008, 0]
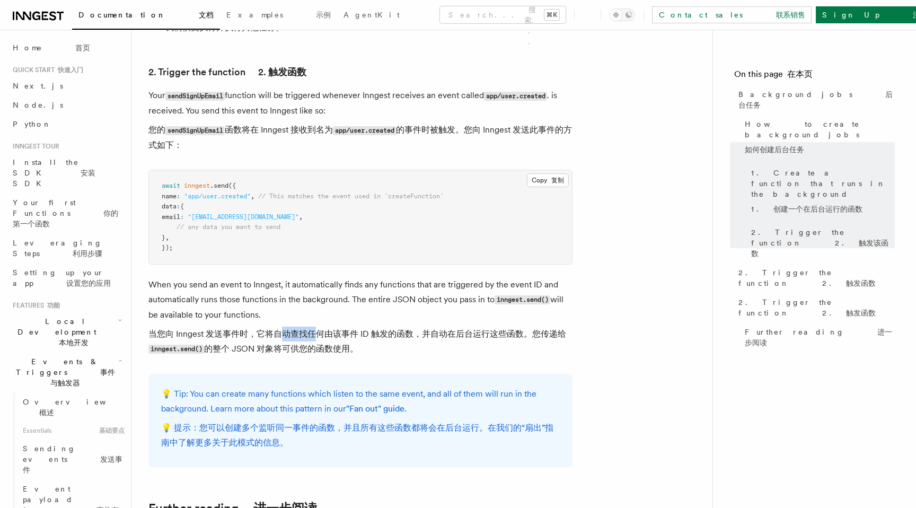
drag, startPoint x: 284, startPoint y: 335, endPoint x: 315, endPoint y: 335, distance: 31.3
click at [315, 335] on font "当您向 Inngest 发送事件时，它将自动查找任何由该事件 ID 触发的函数，并自动在后台运行这些函数。您传递给 inngest.send() 的整个 JS…" at bounding box center [357, 341] width 418 height 25
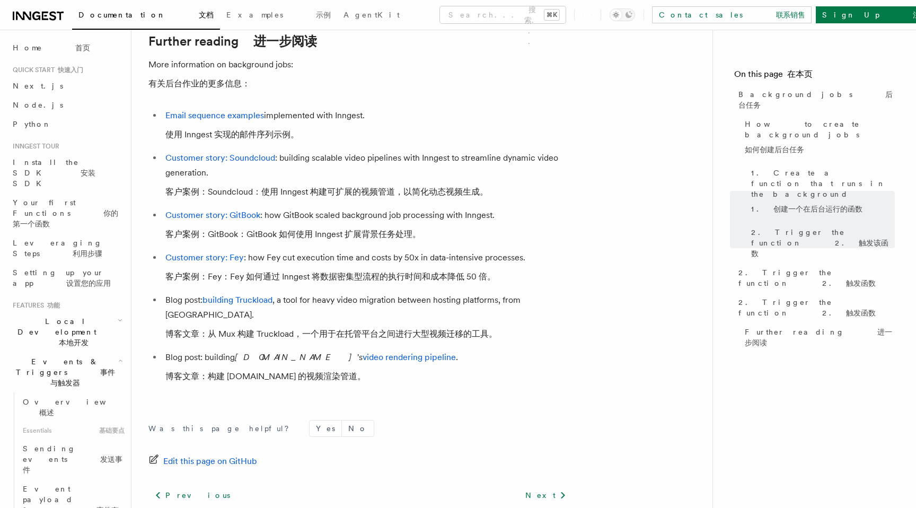
scroll to position [1551, 0]
